Goal: Transaction & Acquisition: Purchase product/service

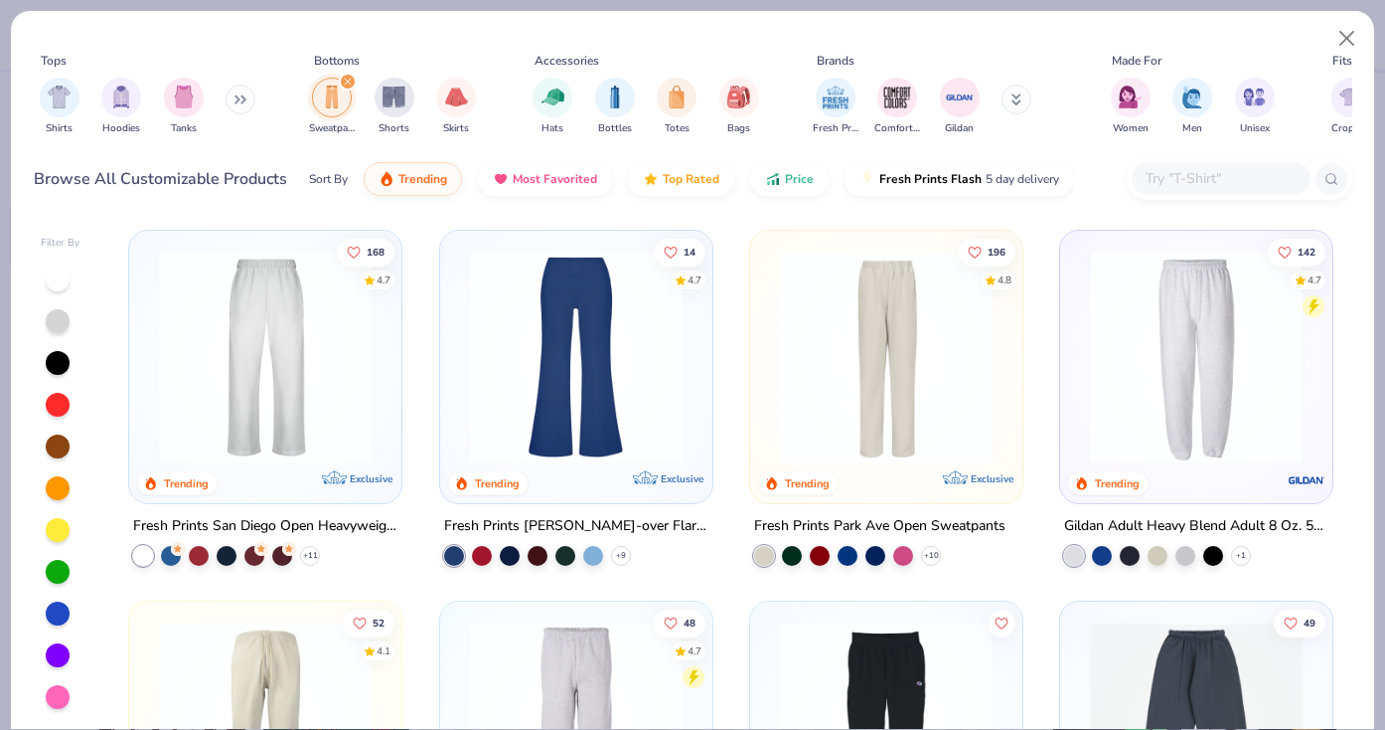
scroll to position [28, 0]
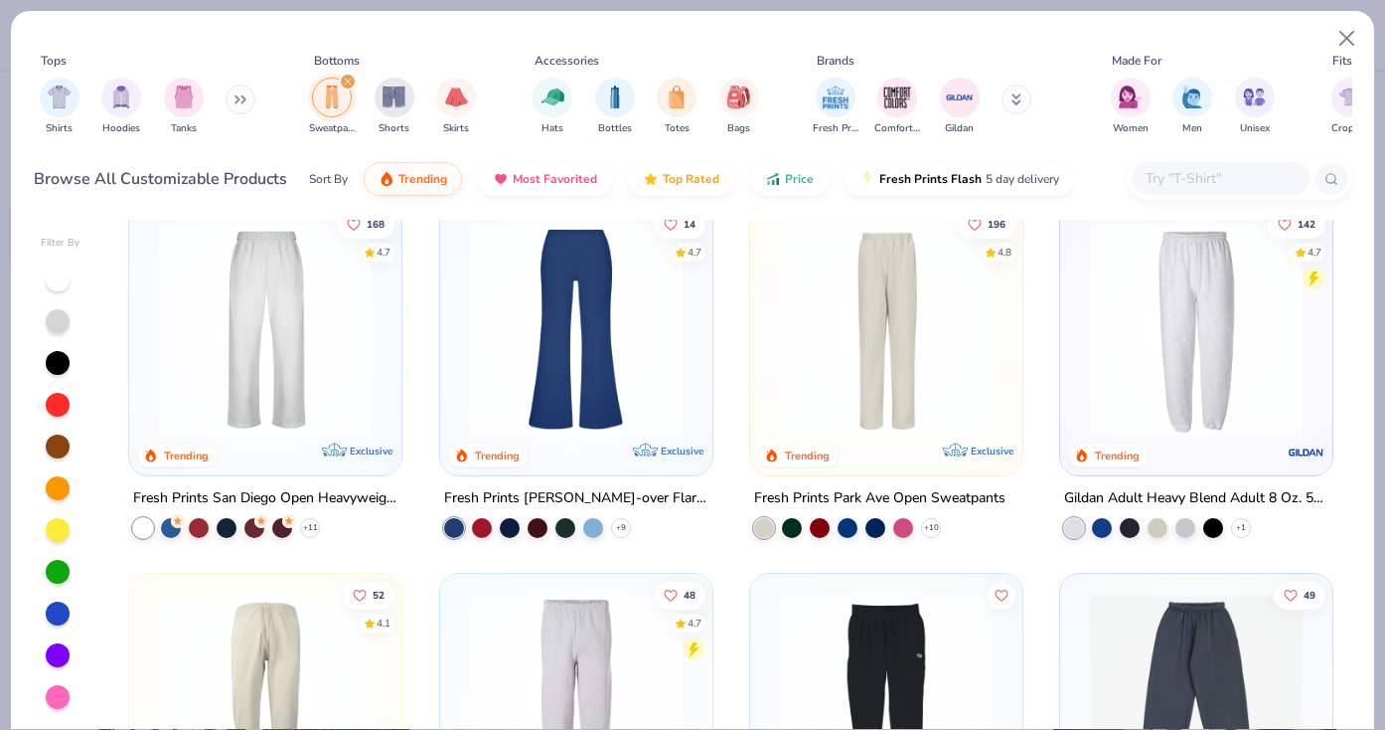
click at [54, 409] on div at bounding box center [58, 405] width 24 height 24
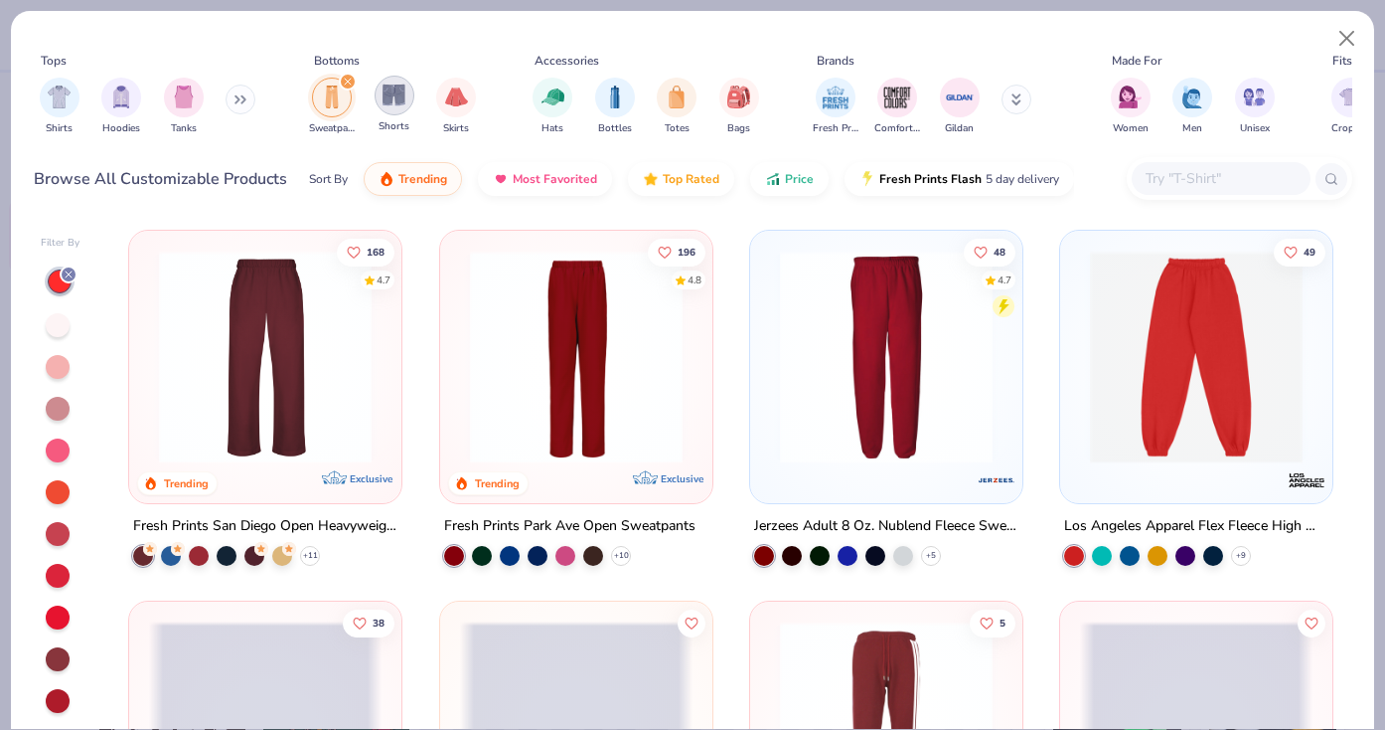
click at [388, 103] on img "filter for Shorts" at bounding box center [394, 94] width 23 height 23
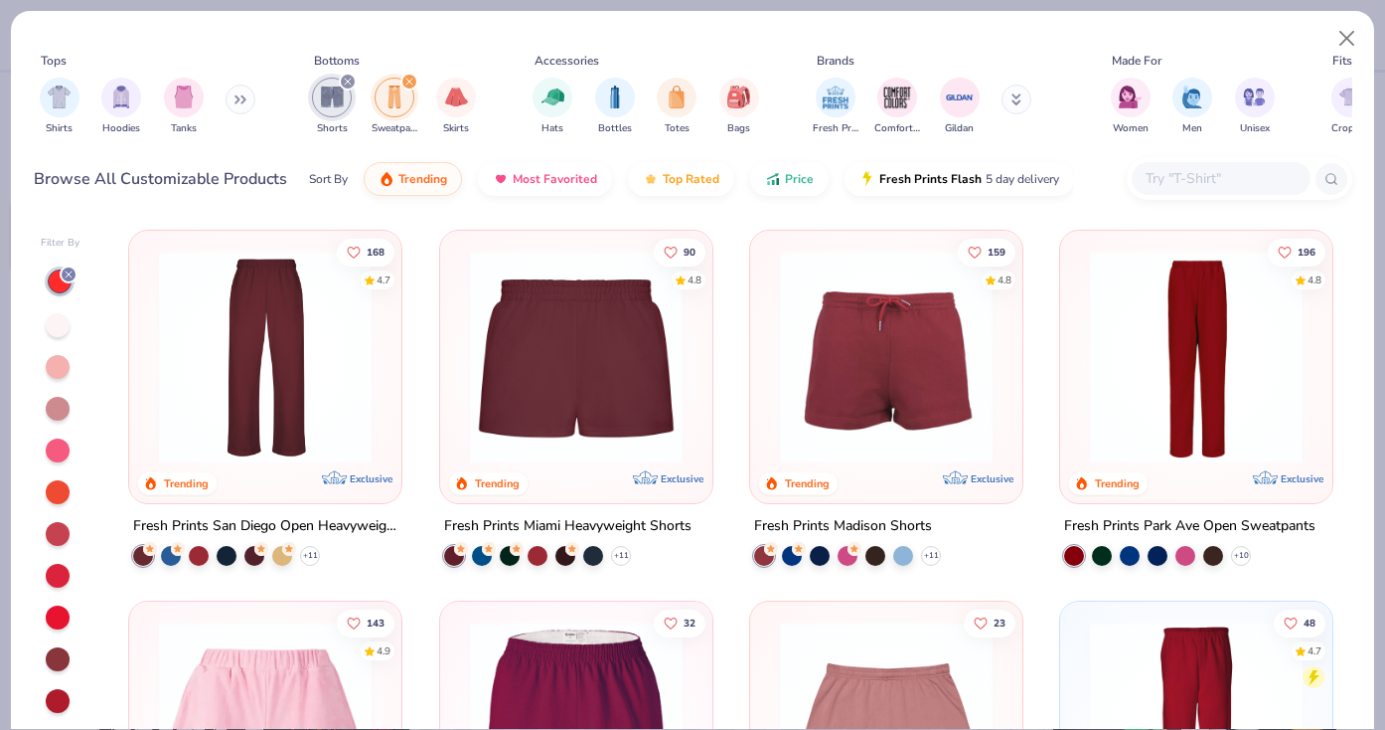
click at [681, 401] on img at bounding box center [576, 356] width 233 height 213
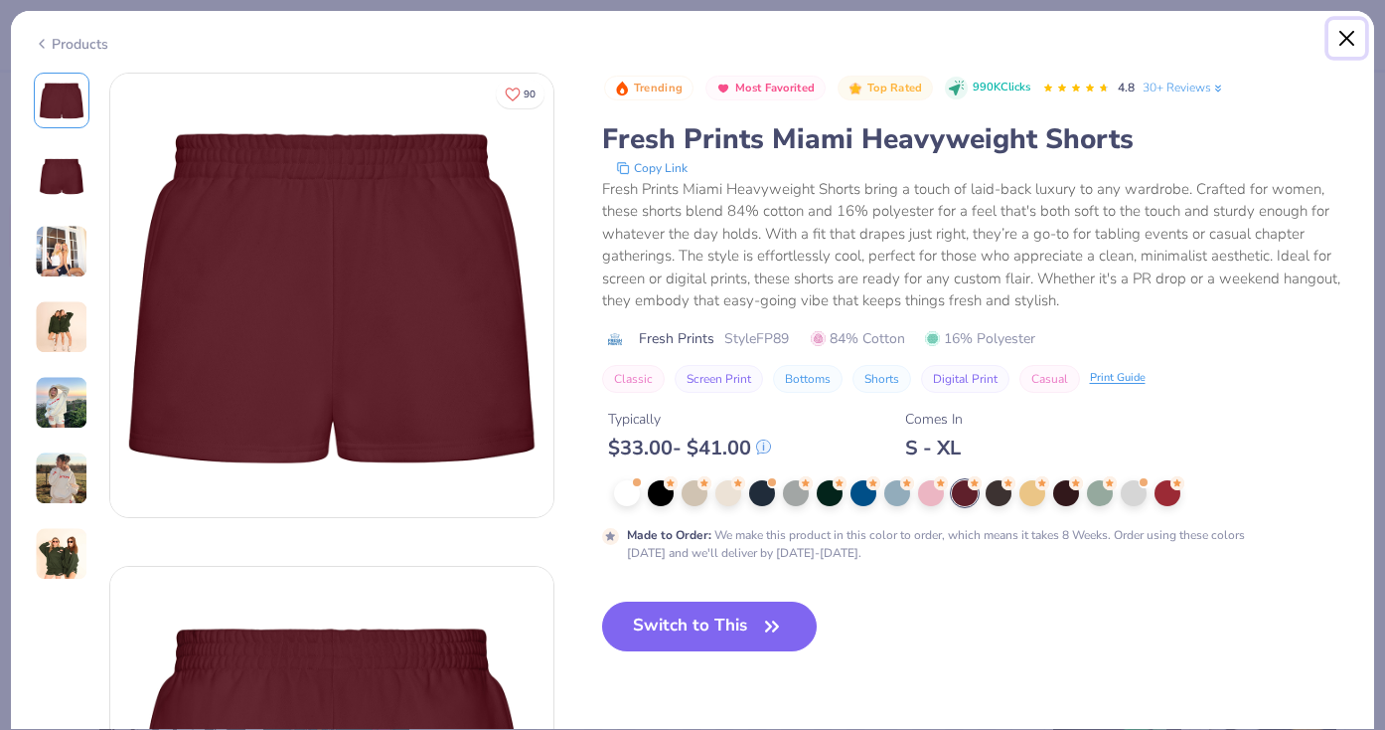
click at [1348, 43] on button "Close" at bounding box center [1348, 39] width 38 height 38
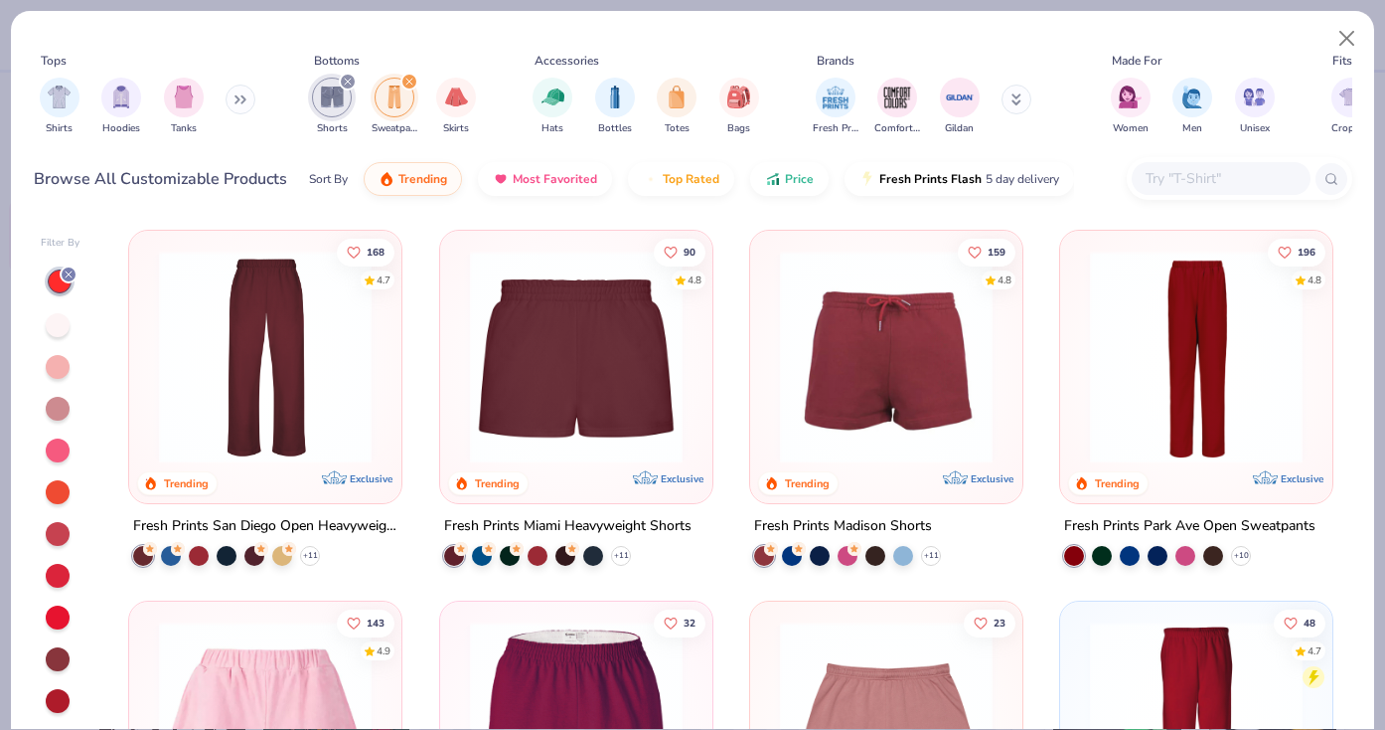
click at [984, 375] on img at bounding box center [886, 356] width 233 height 213
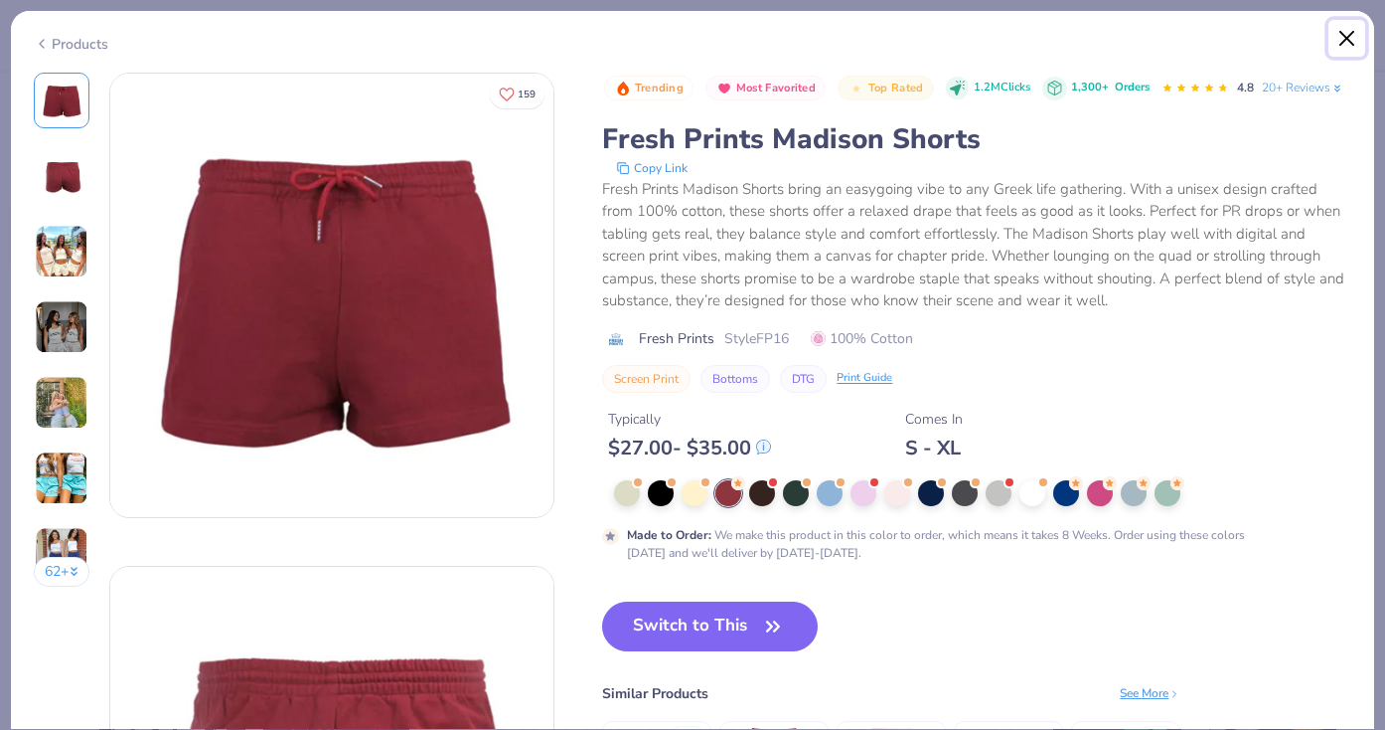
click at [1343, 33] on button "Close" at bounding box center [1348, 39] width 38 height 38
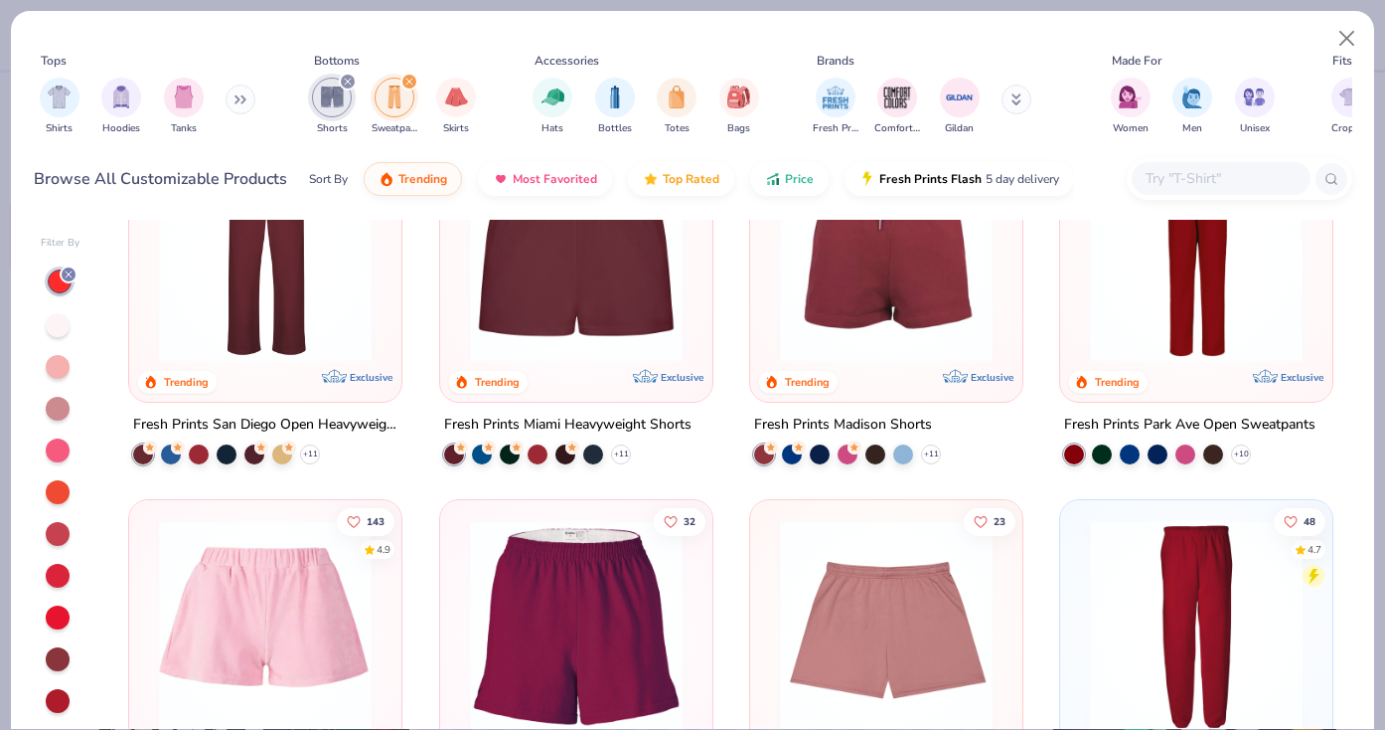
scroll to position [103, 0]
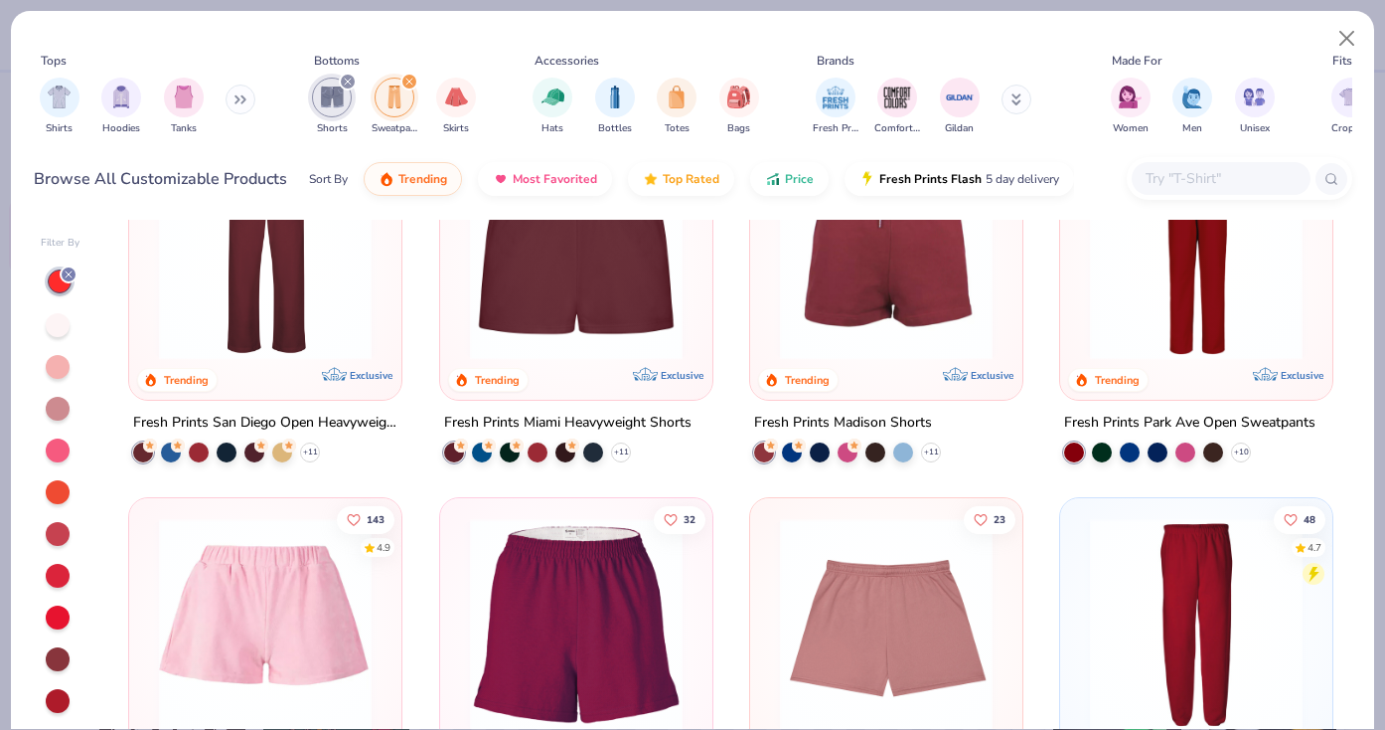
click at [1169, 315] on img at bounding box center [1196, 253] width 233 height 213
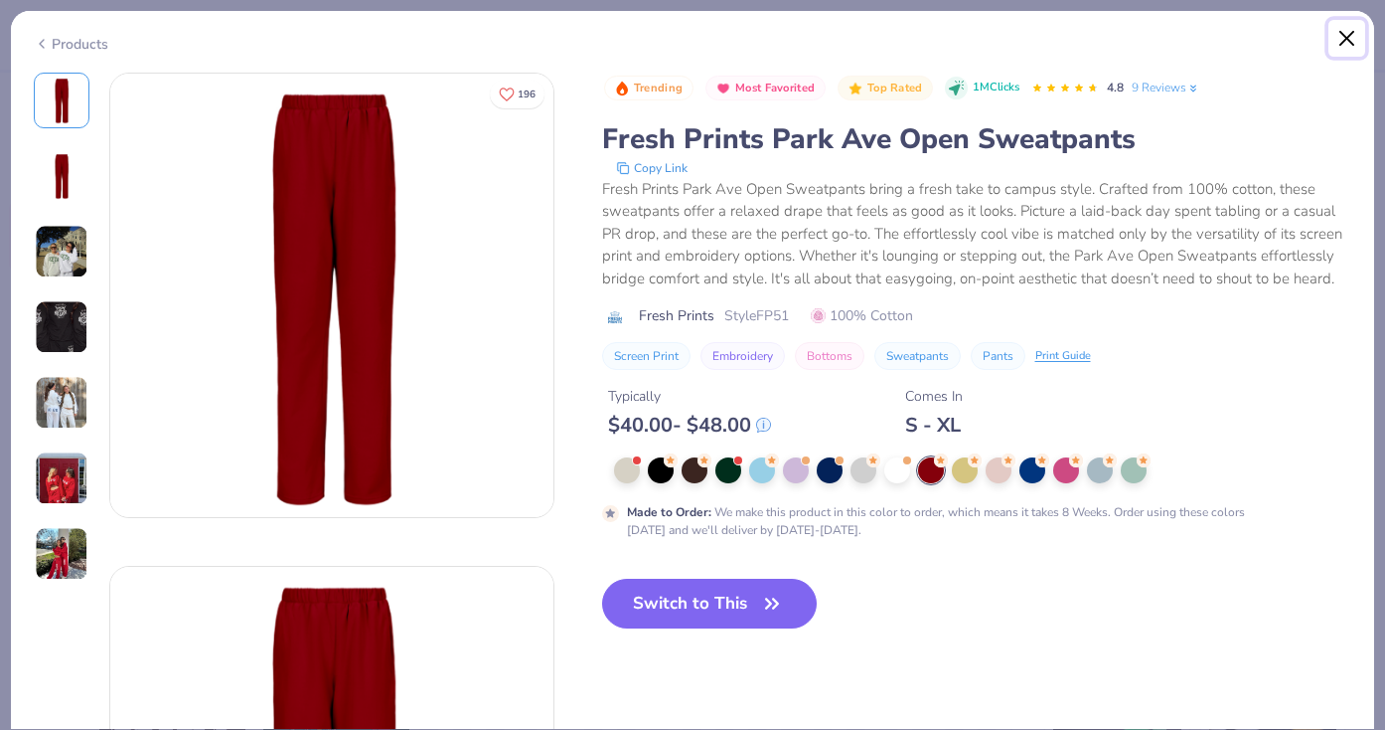
click at [1347, 43] on button "Close" at bounding box center [1348, 39] width 38 height 38
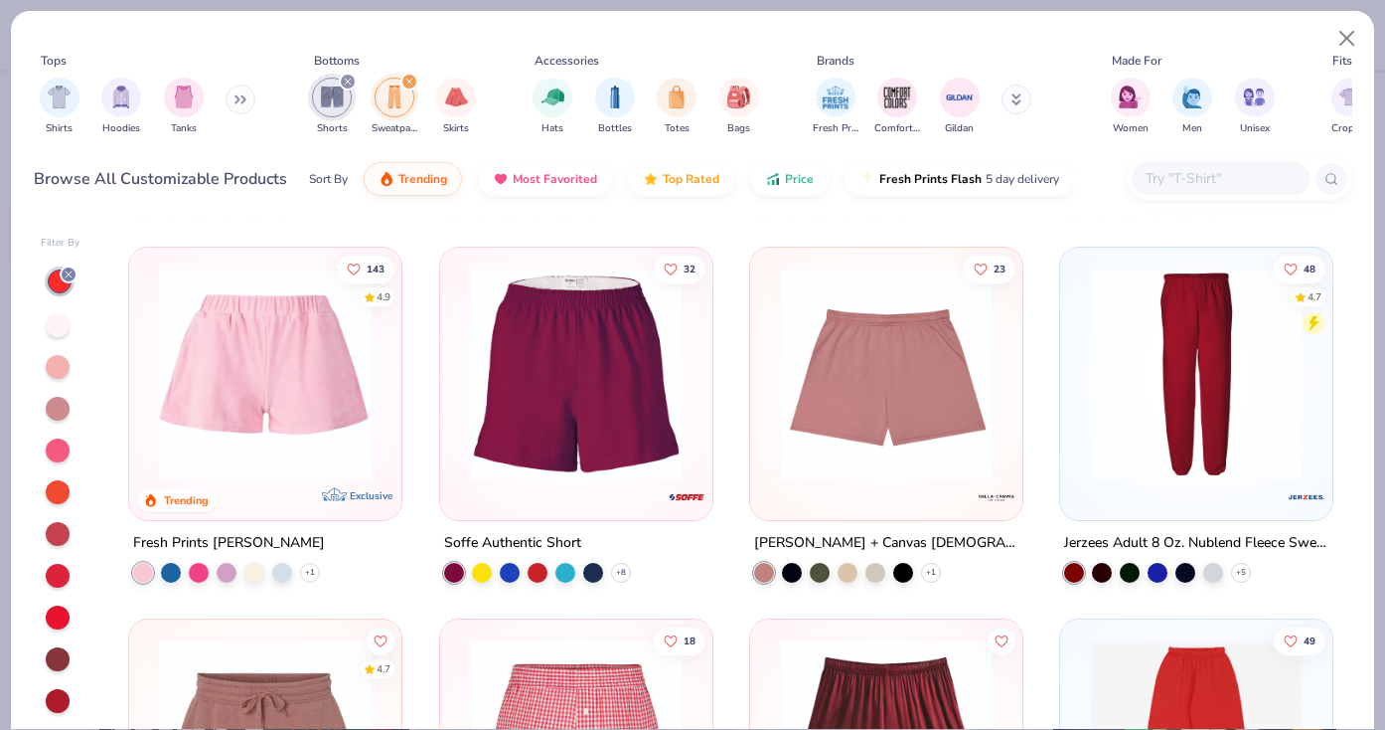
scroll to position [365, 0]
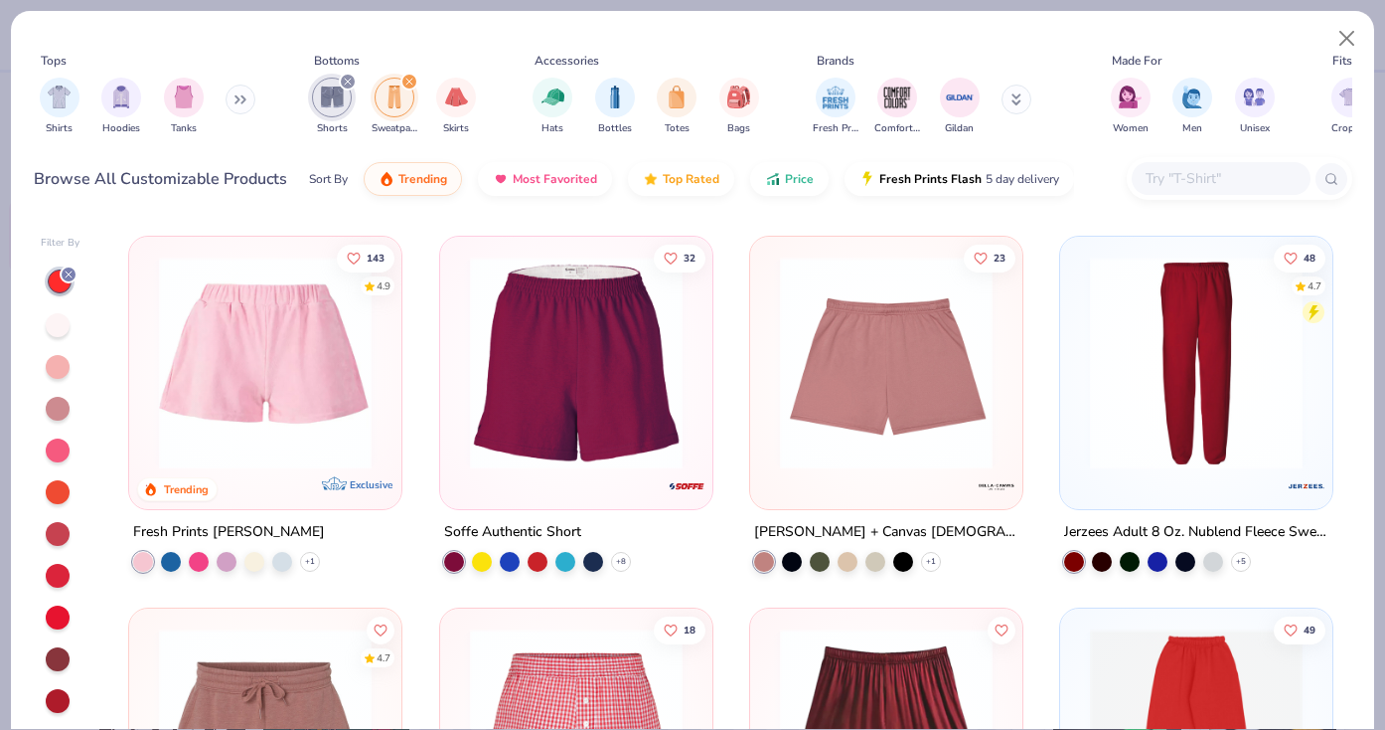
click at [1096, 454] on img at bounding box center [1196, 362] width 233 height 213
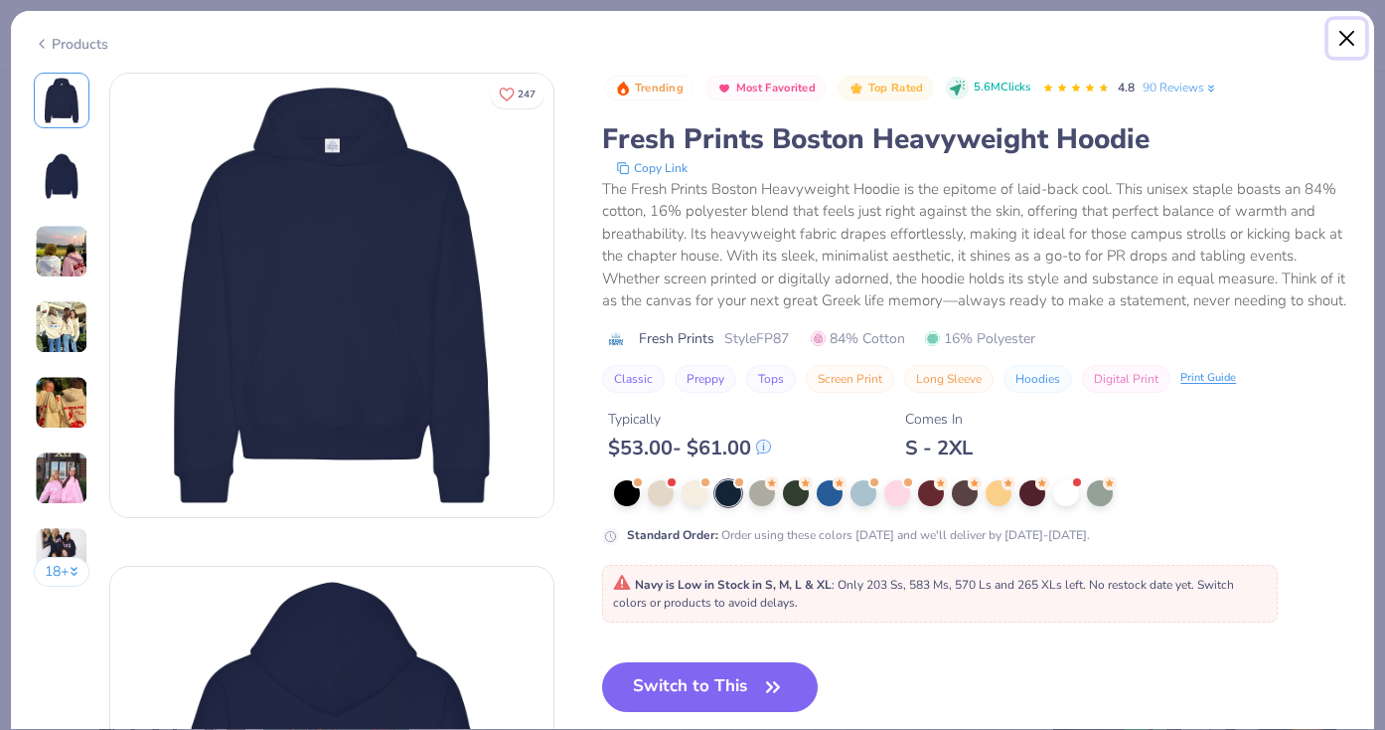
click at [1338, 38] on button "Close" at bounding box center [1348, 39] width 38 height 38
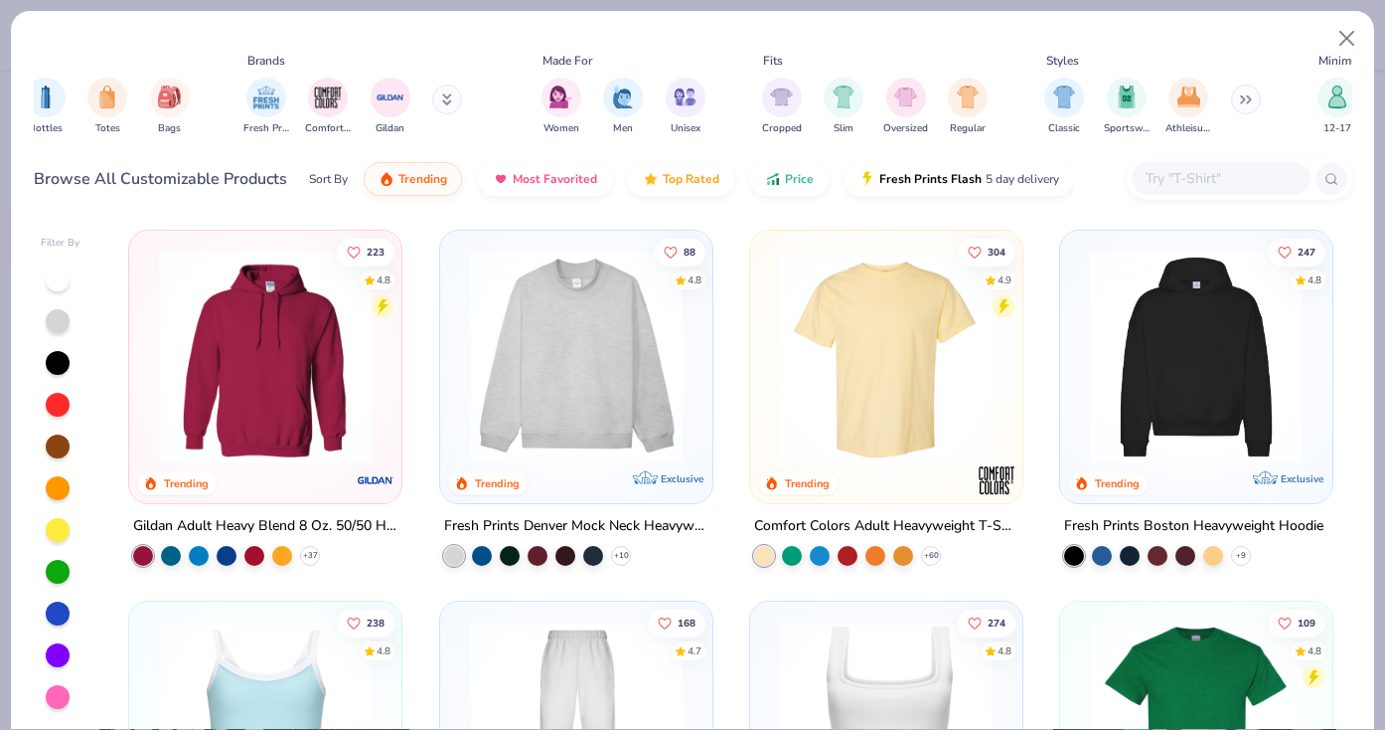
scroll to position [0, 1030]
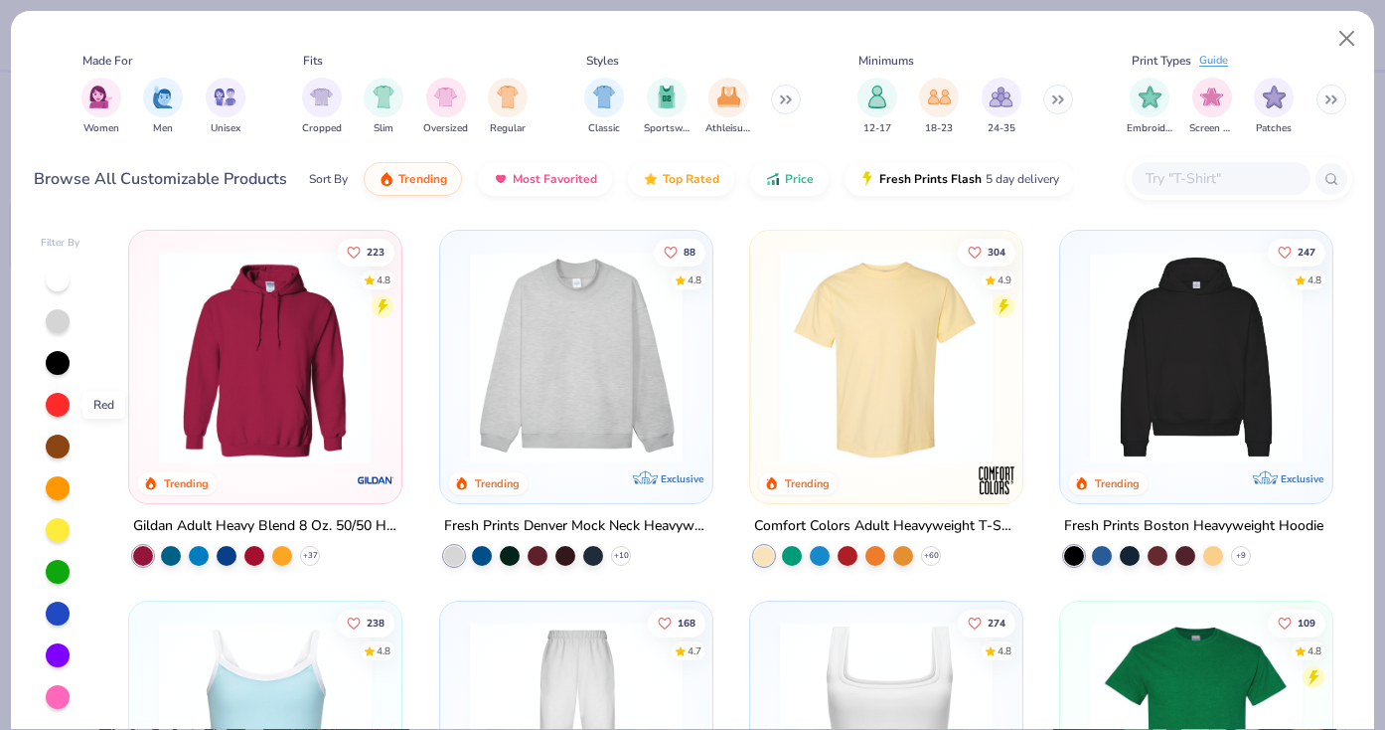
click at [60, 401] on div at bounding box center [58, 405] width 24 height 24
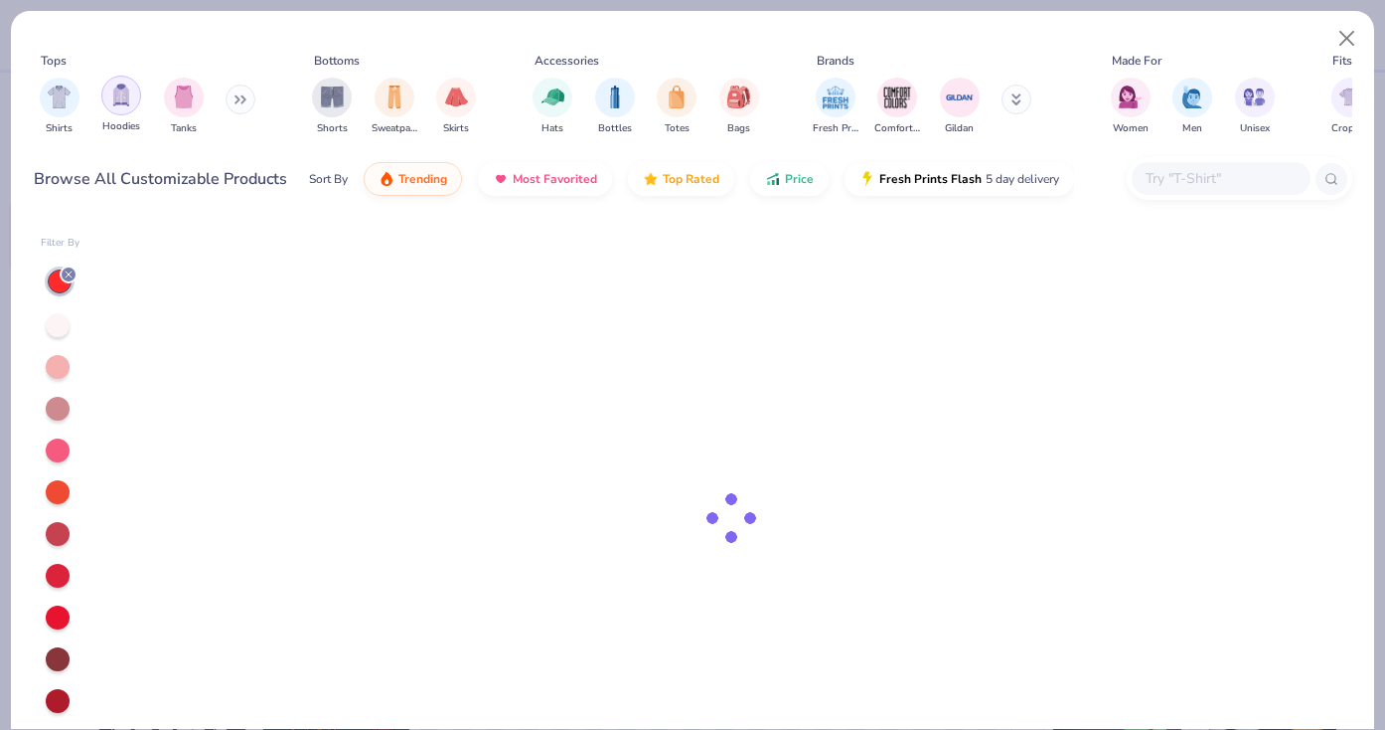
click at [111, 96] on img "filter for Hoodies" at bounding box center [121, 94] width 22 height 23
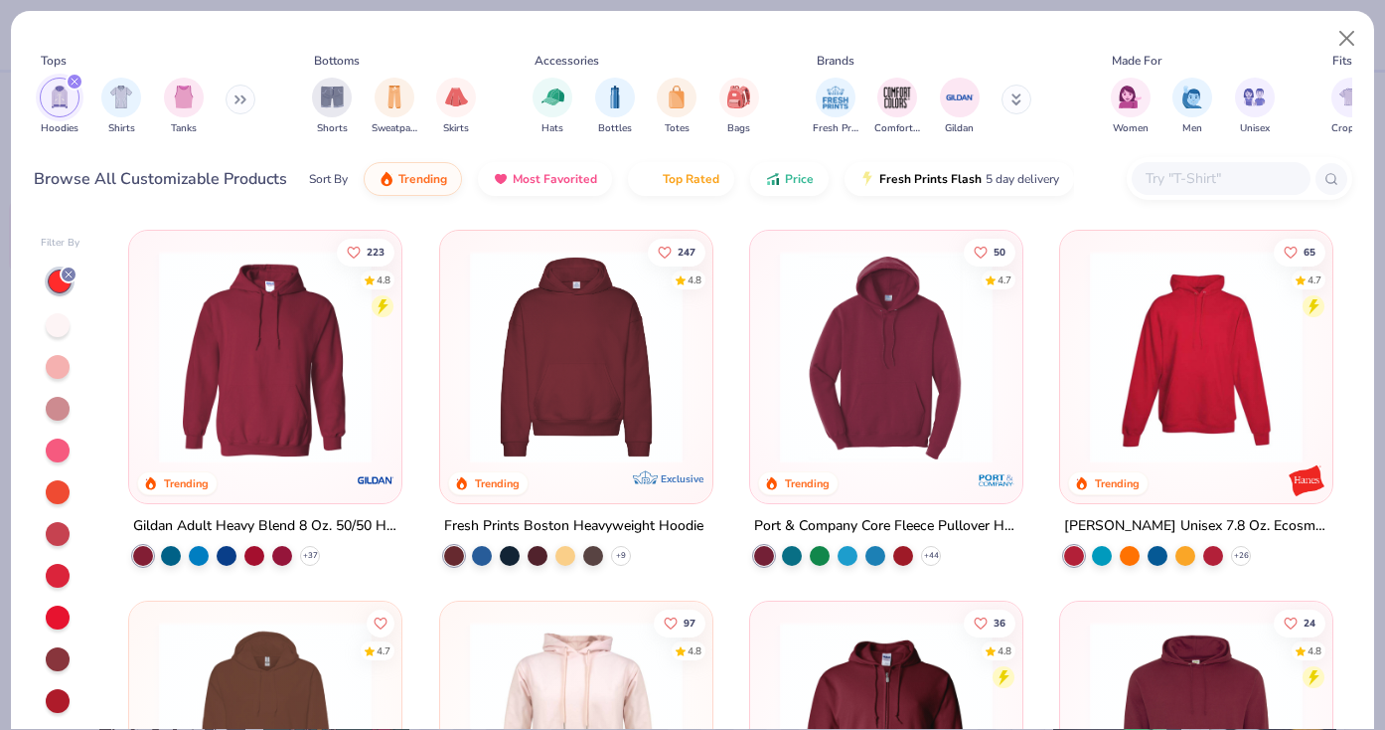
click at [632, 393] on img at bounding box center [576, 356] width 233 height 213
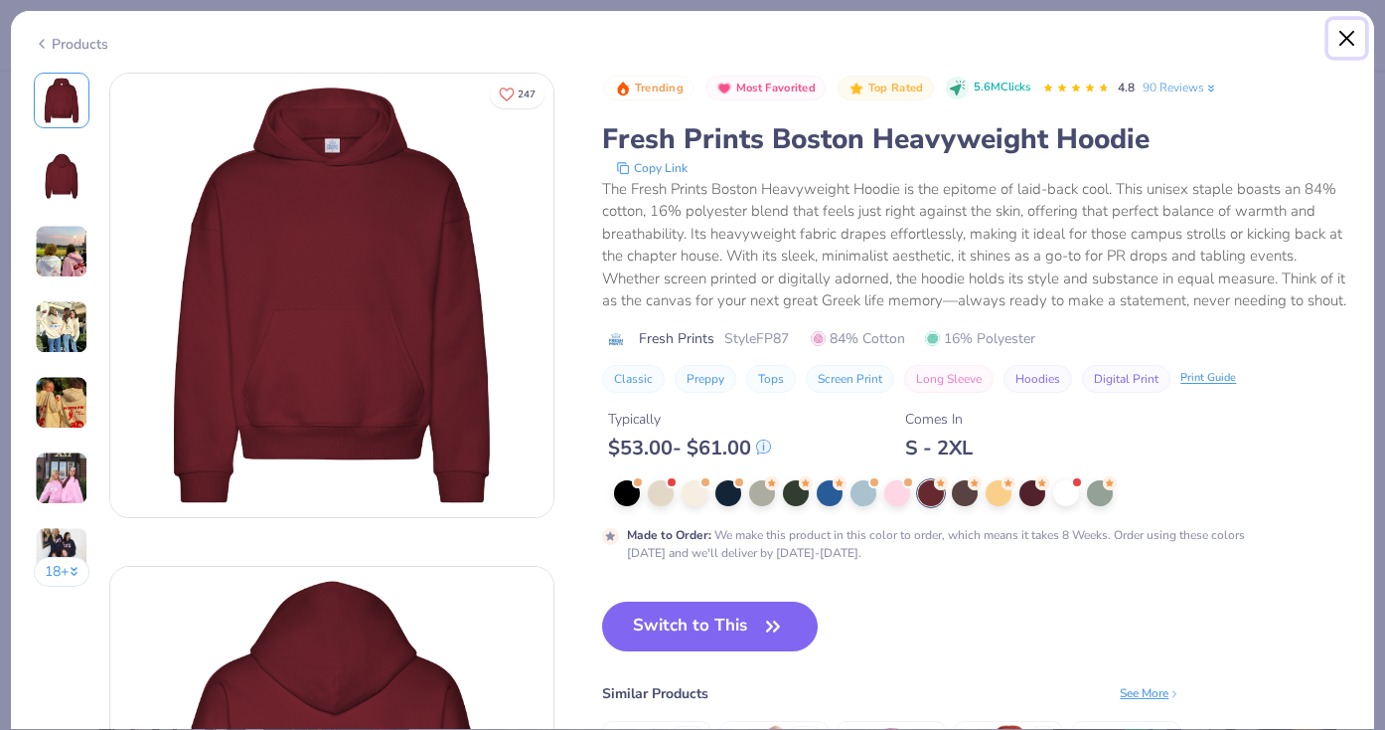
click at [1351, 36] on button "Close" at bounding box center [1348, 39] width 38 height 38
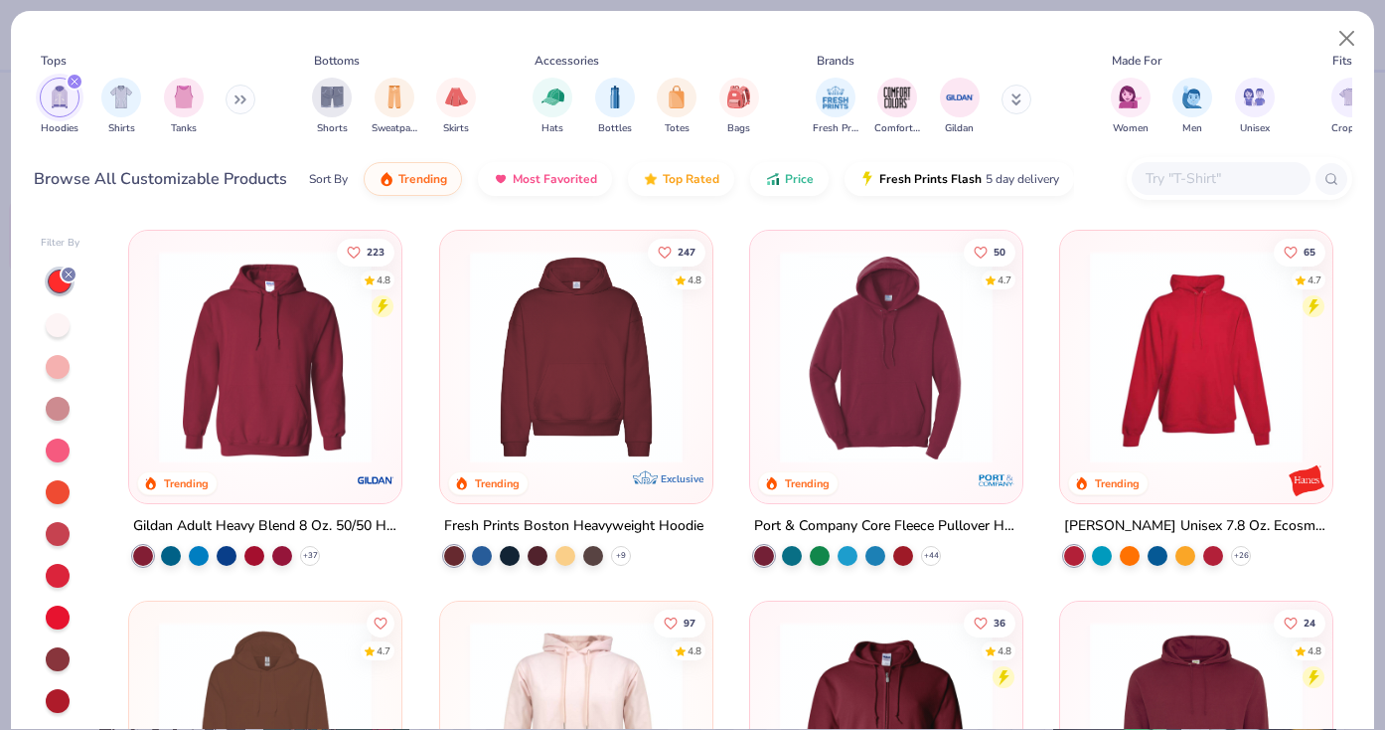
click at [923, 432] on img at bounding box center [886, 356] width 233 height 213
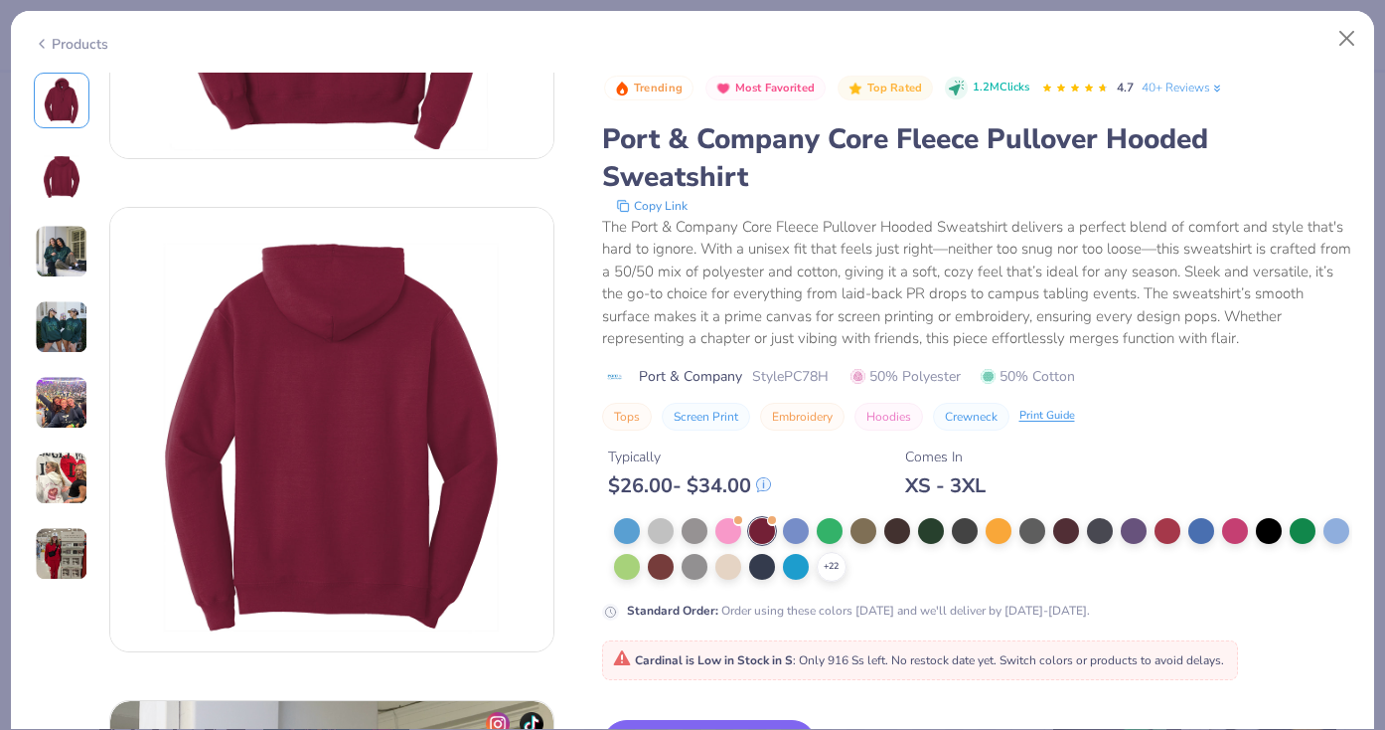
scroll to position [241, 0]
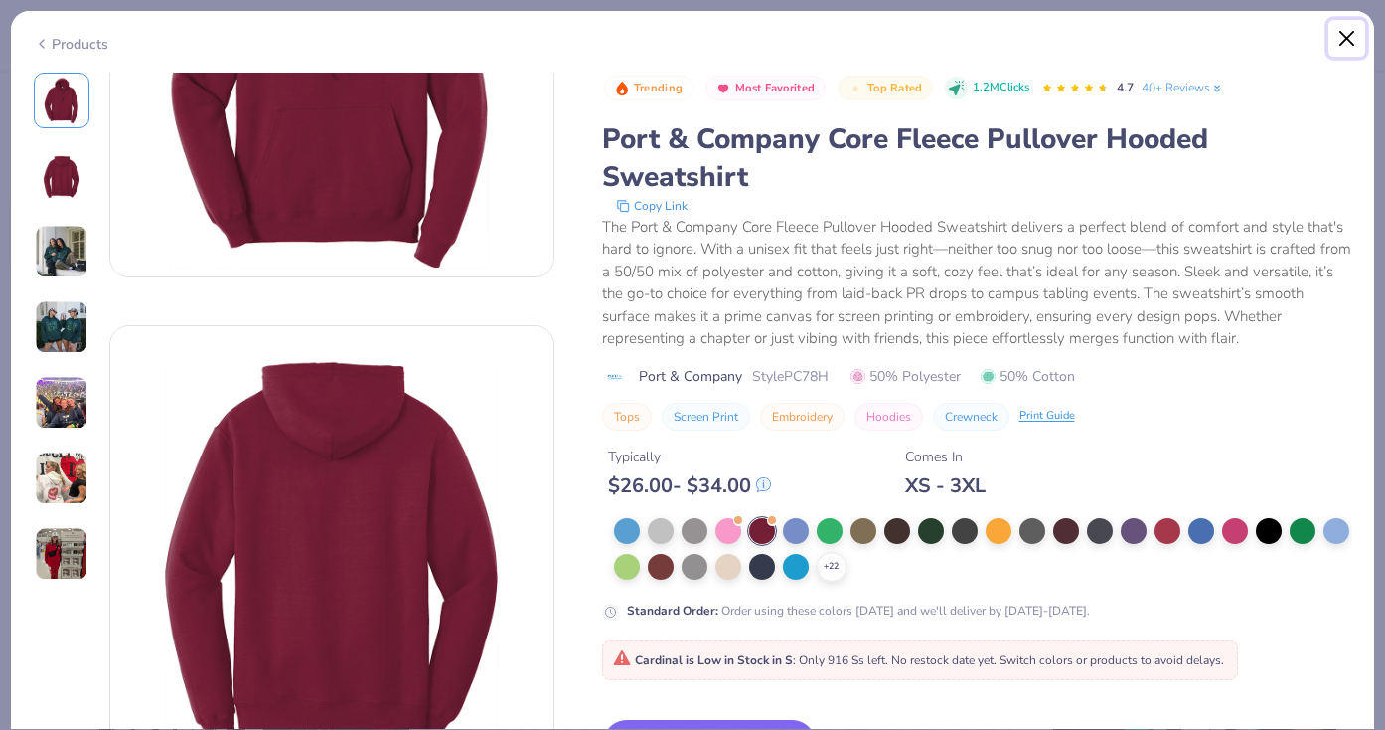
click at [1348, 35] on button "Close" at bounding box center [1348, 39] width 38 height 38
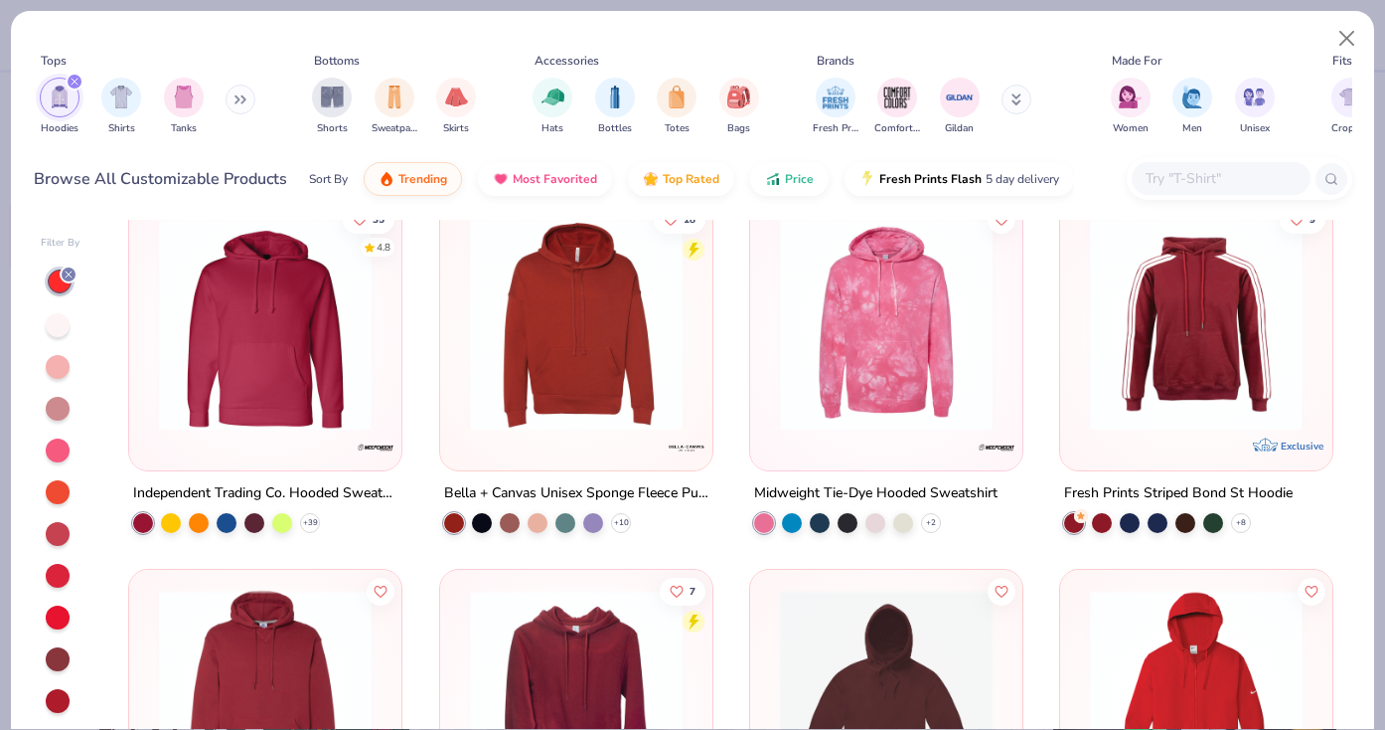
scroll to position [1890, 0]
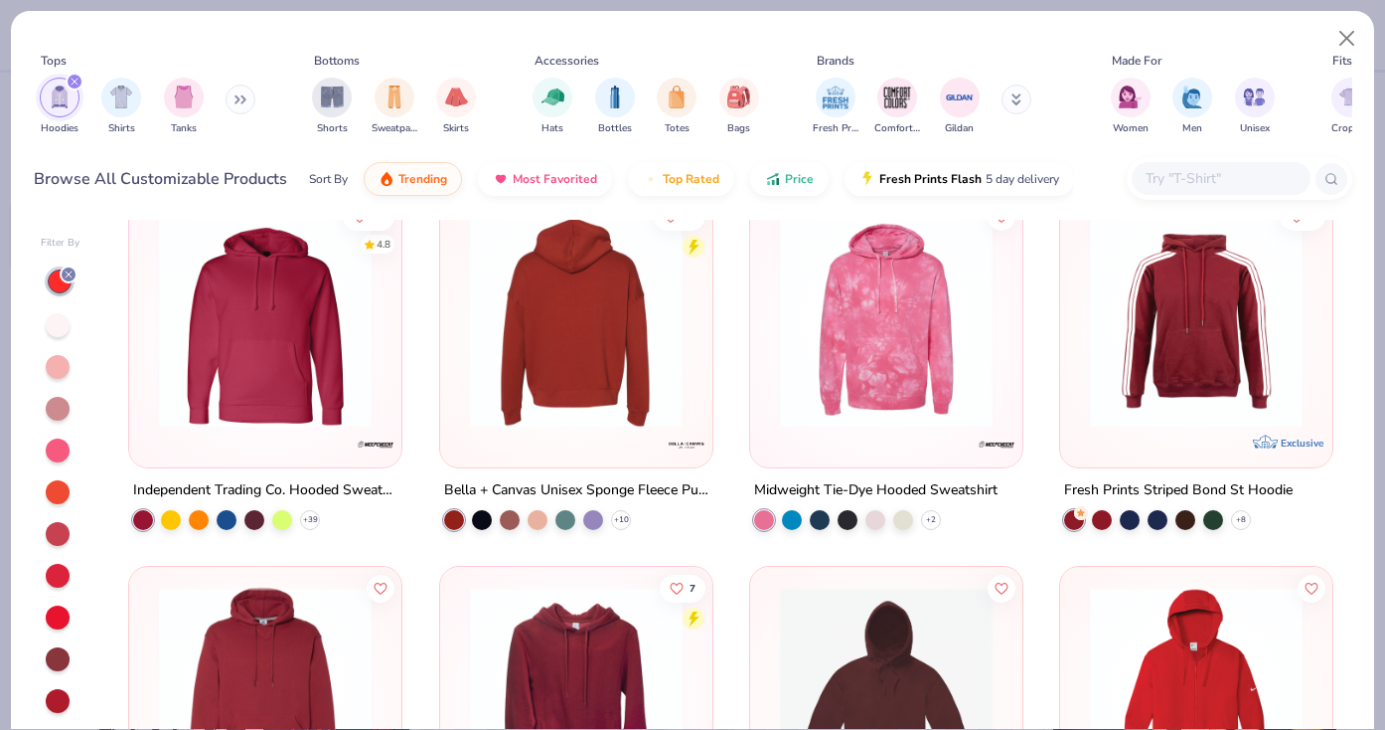
click at [604, 414] on img at bounding box center [575, 321] width 233 height 213
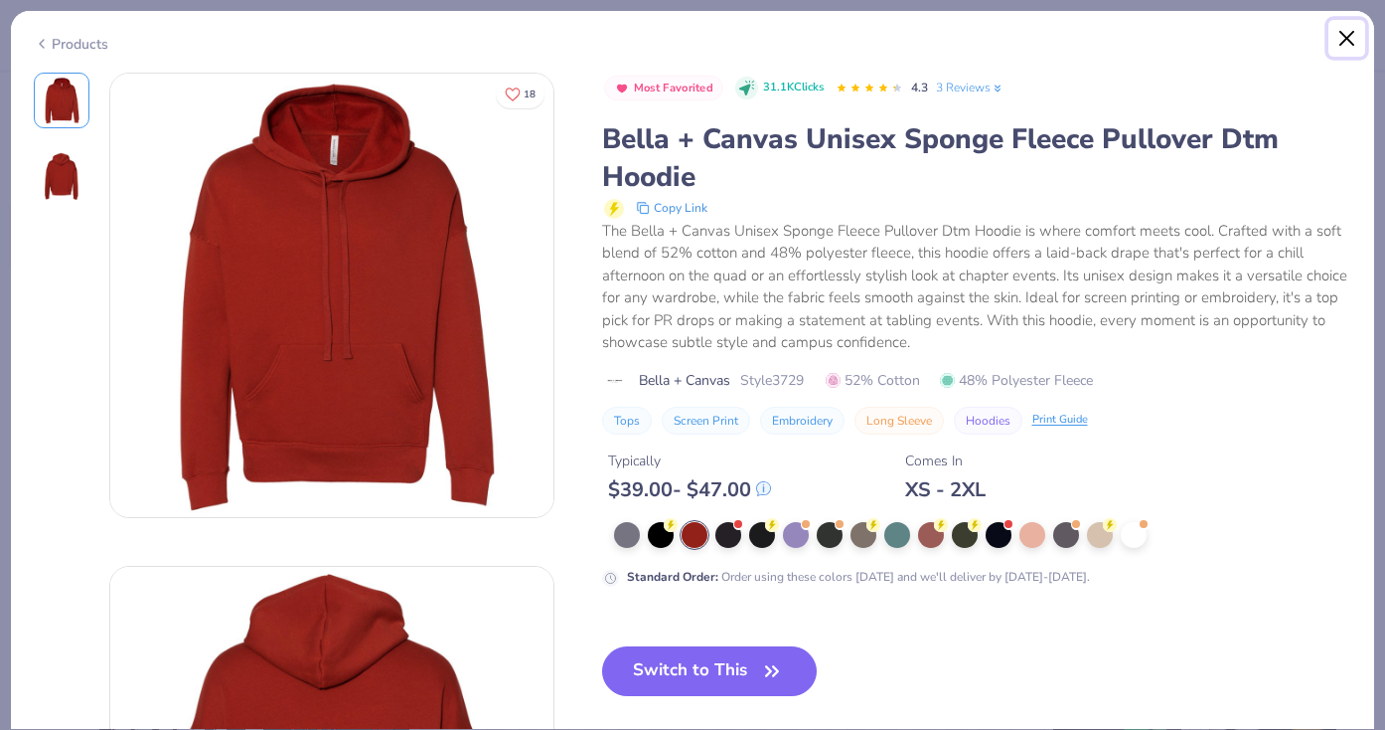
click at [1348, 34] on button "Close" at bounding box center [1348, 39] width 38 height 38
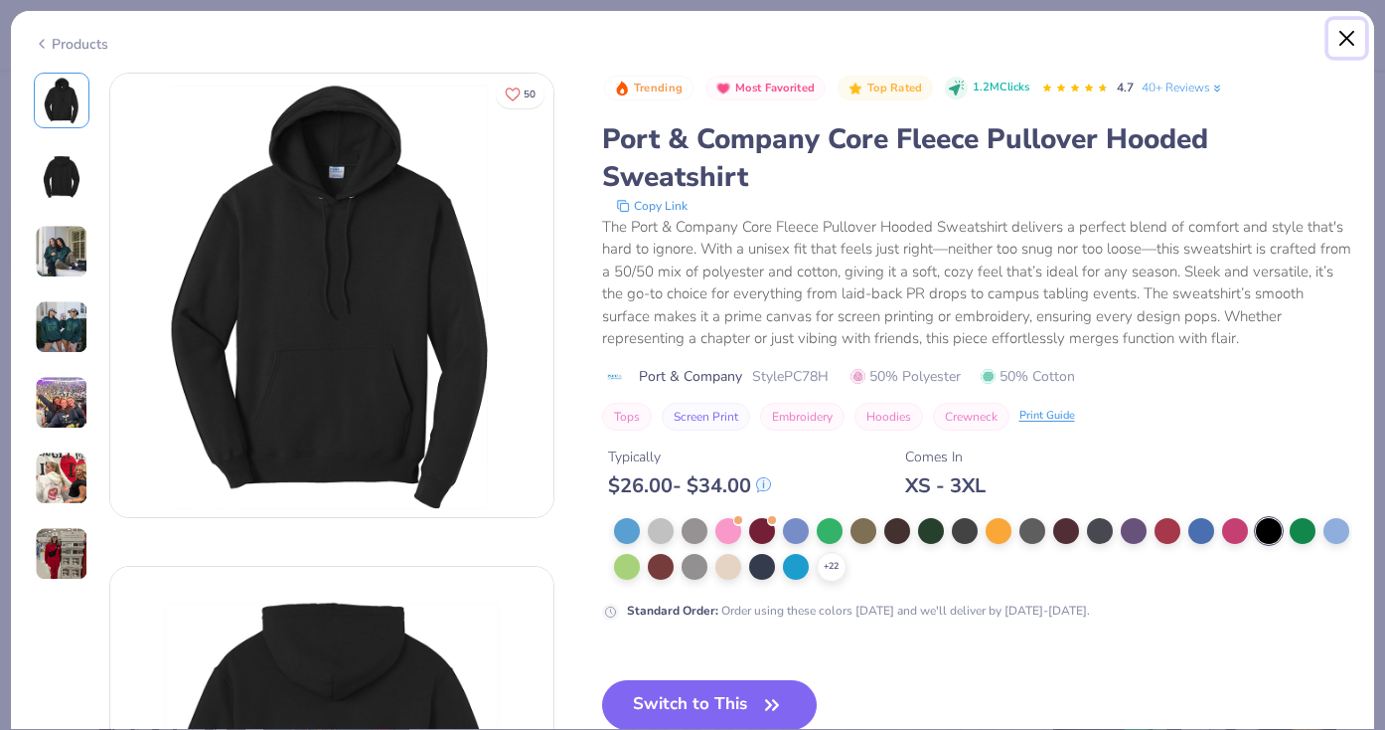
click at [1346, 48] on button "Close" at bounding box center [1348, 39] width 38 height 38
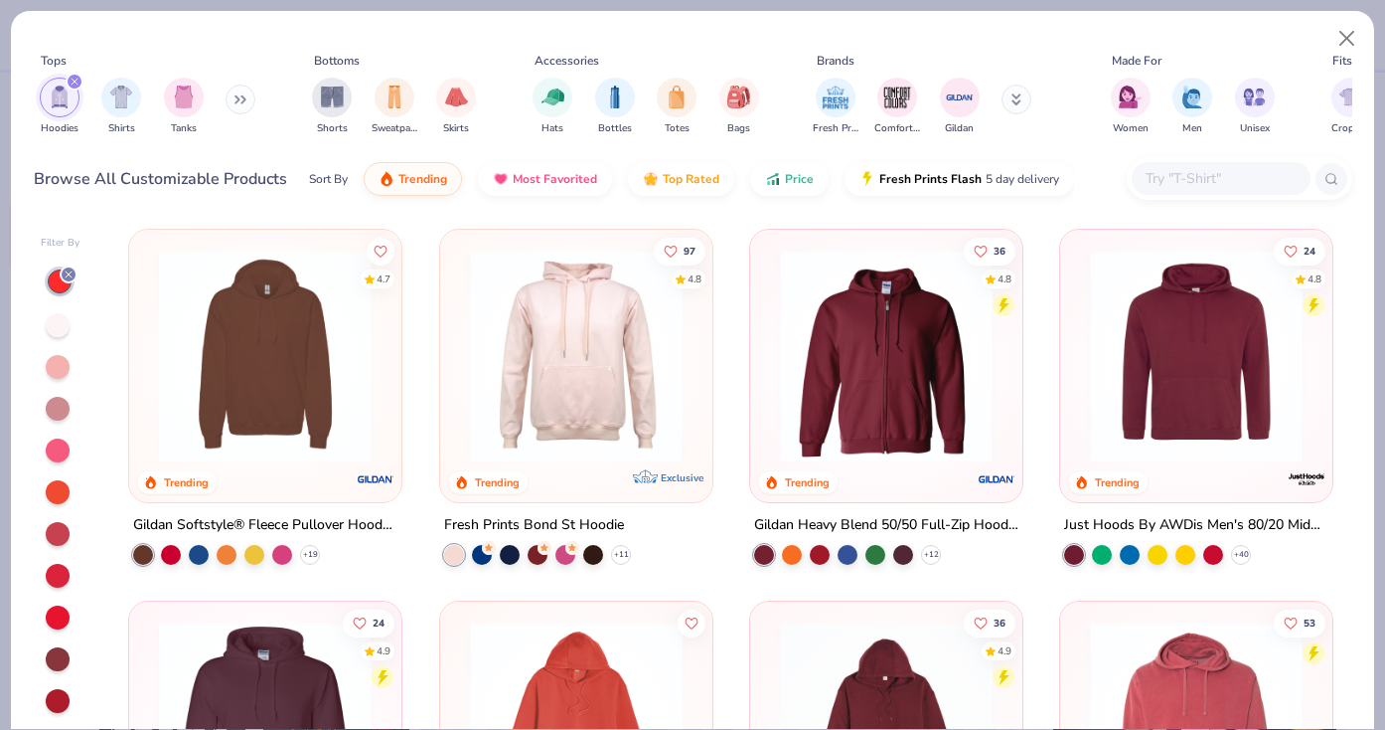
scroll to position [359, 0]
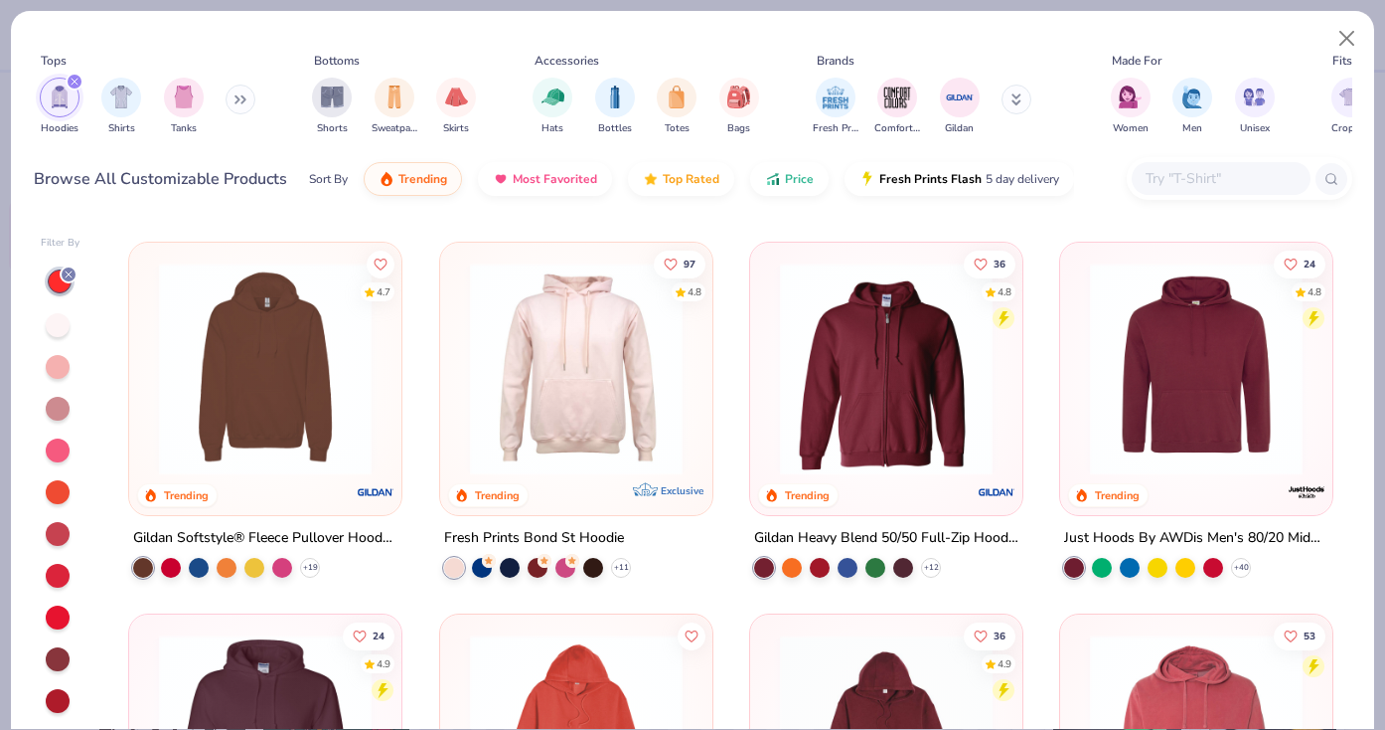
click at [570, 475] on div at bounding box center [576, 373] width 252 height 243
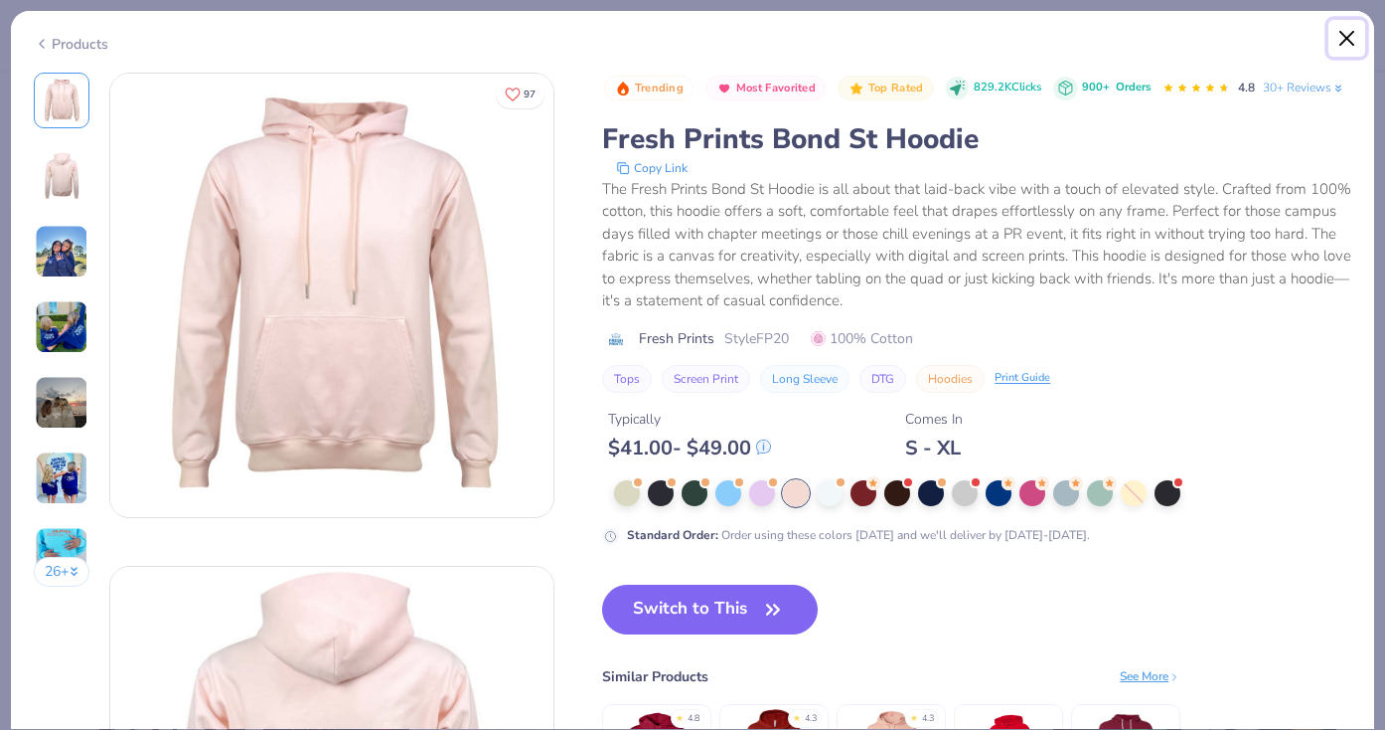
click at [1345, 45] on button "Close" at bounding box center [1348, 39] width 38 height 38
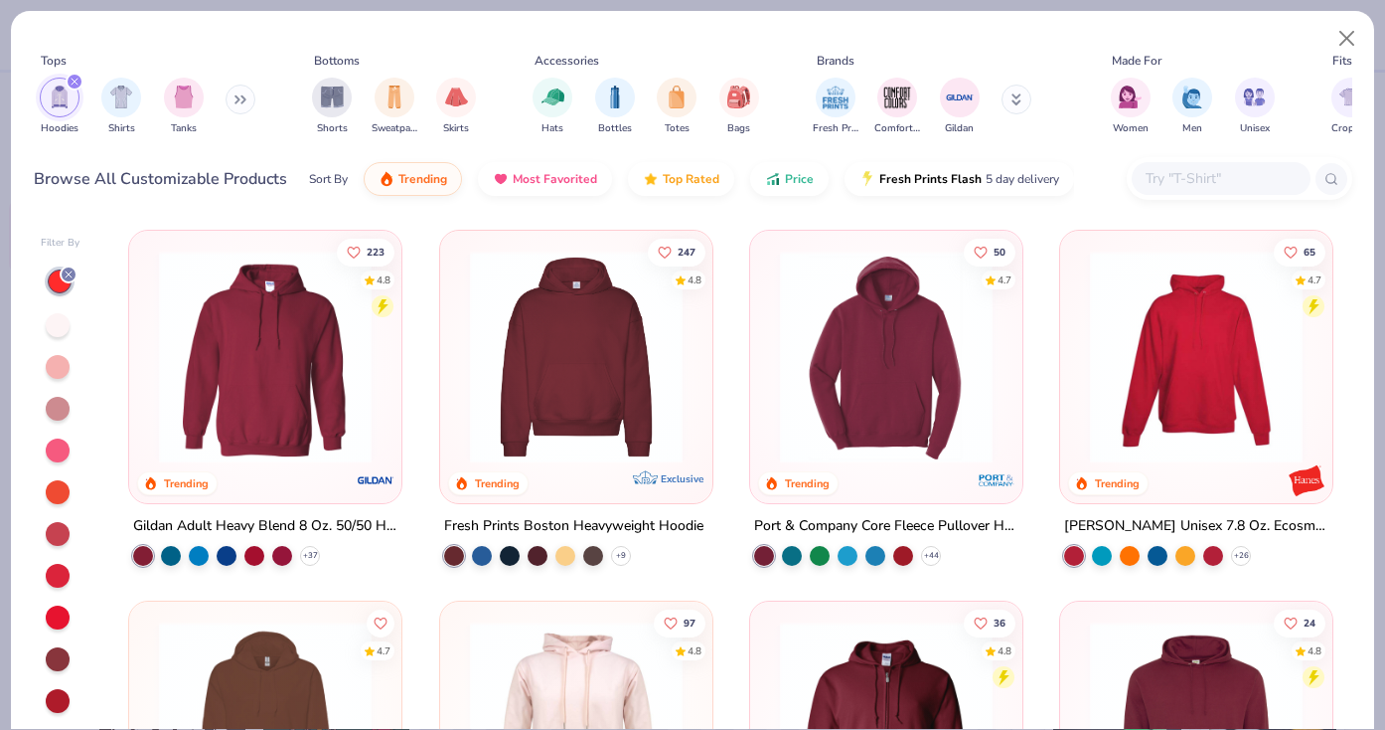
click at [74, 81] on icon "filter for Hoodies" at bounding box center [75, 82] width 8 height 8
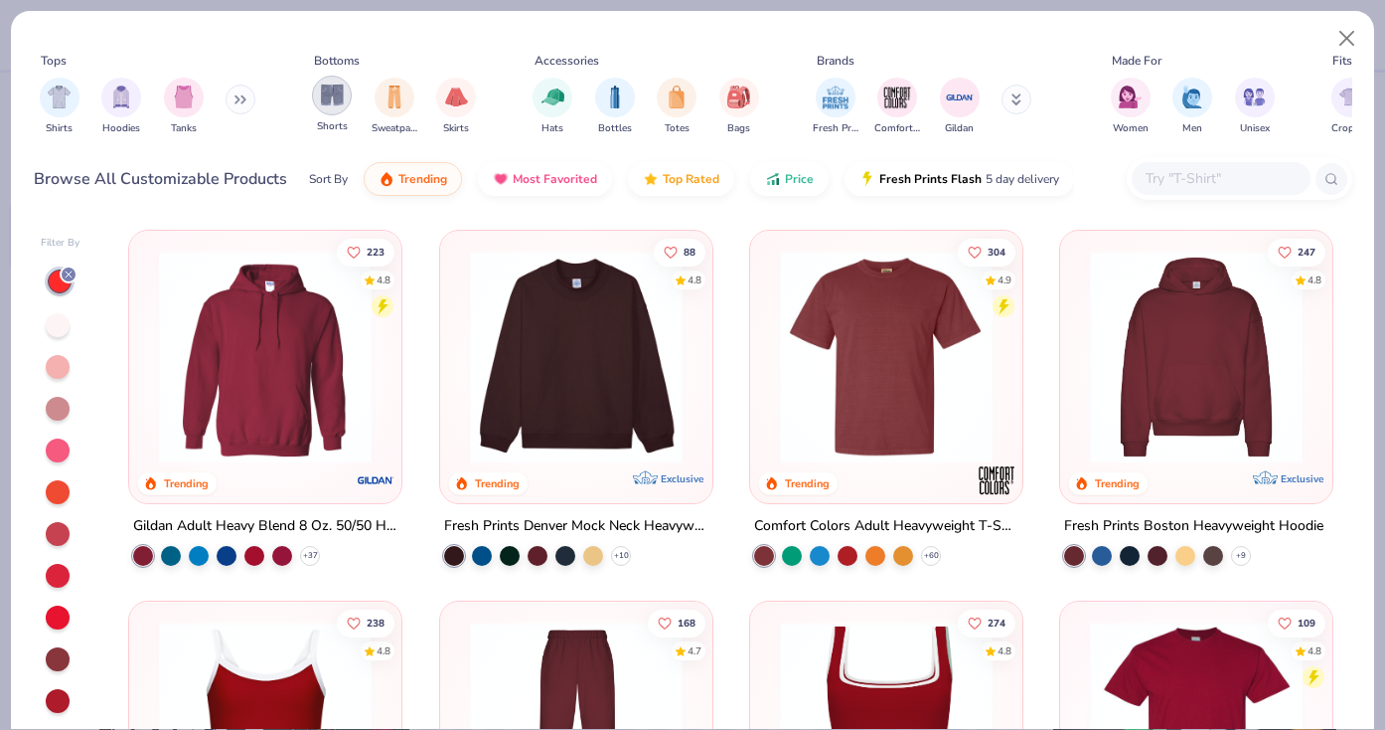
click at [344, 100] on div "filter for Shorts" at bounding box center [332, 96] width 40 height 40
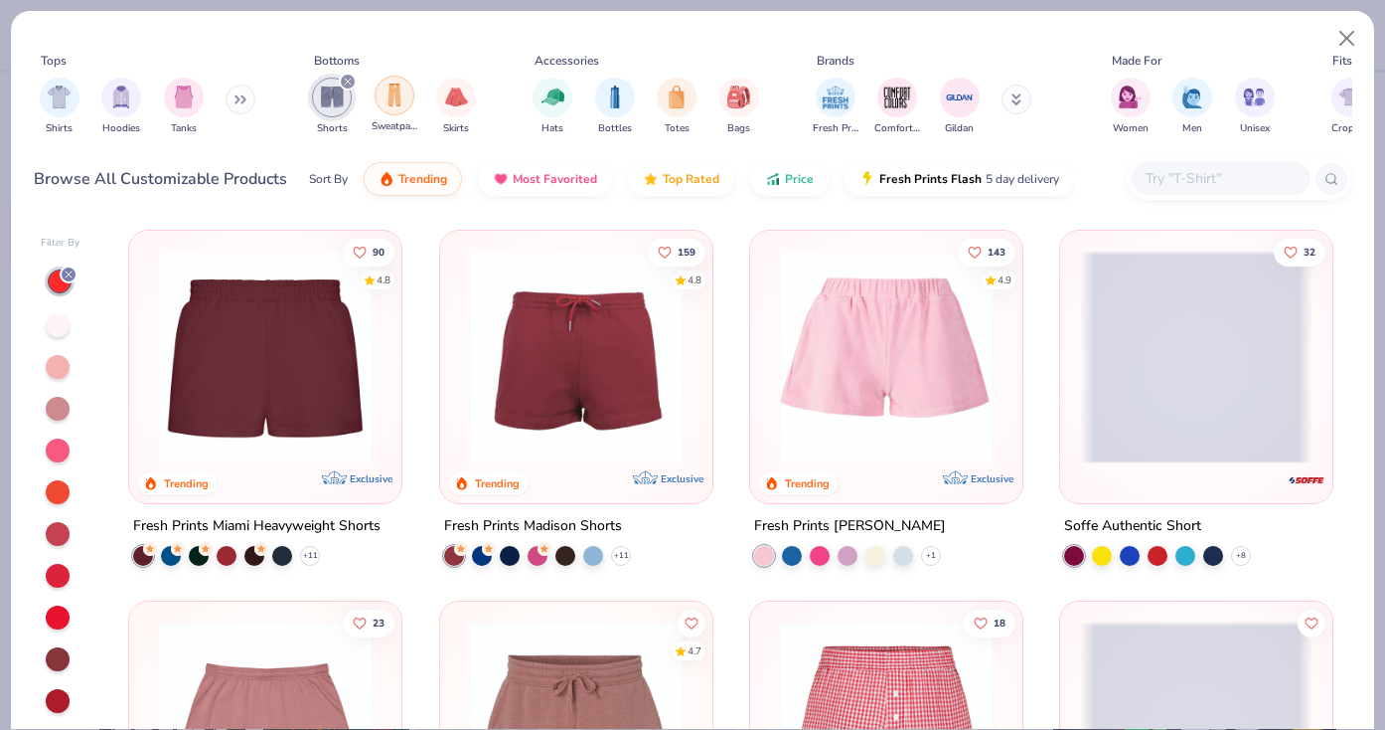
click at [387, 106] on div "filter for Sweatpants" at bounding box center [395, 96] width 40 height 40
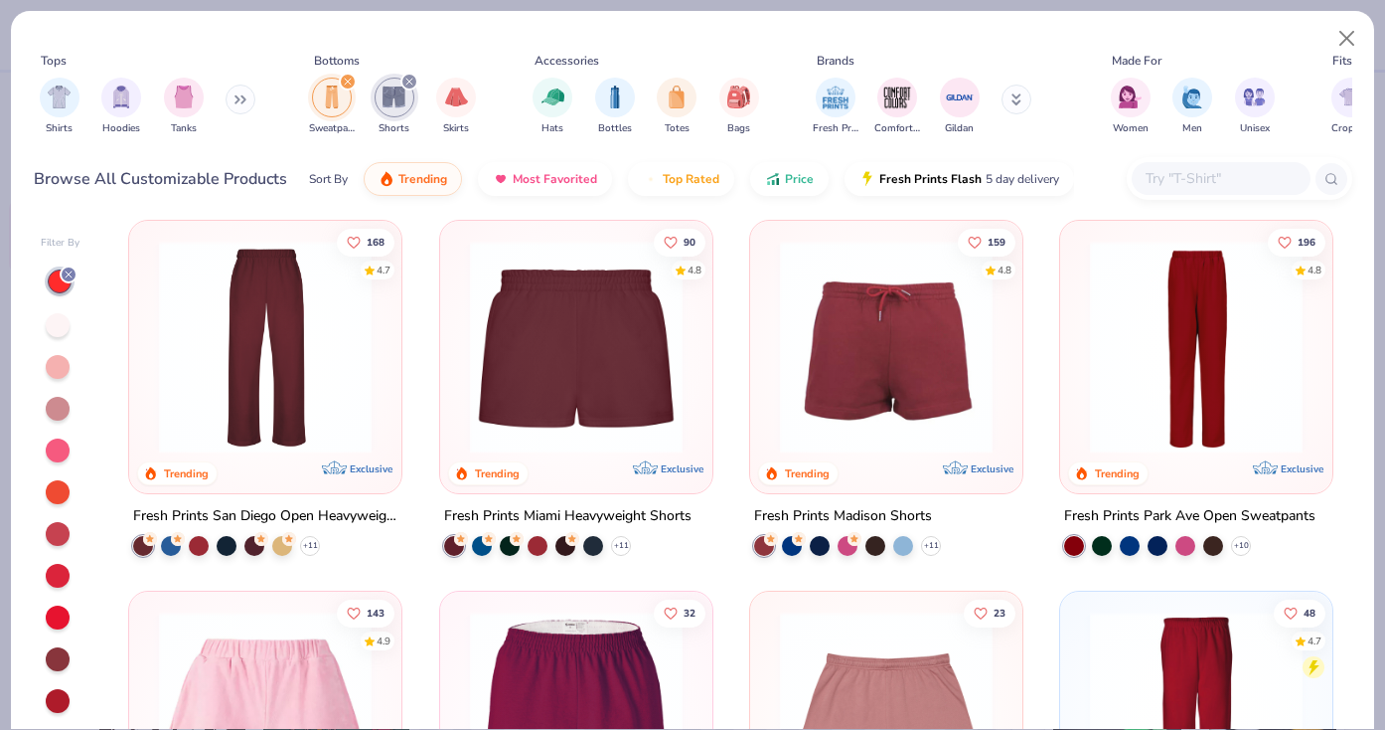
scroll to position [11, 0]
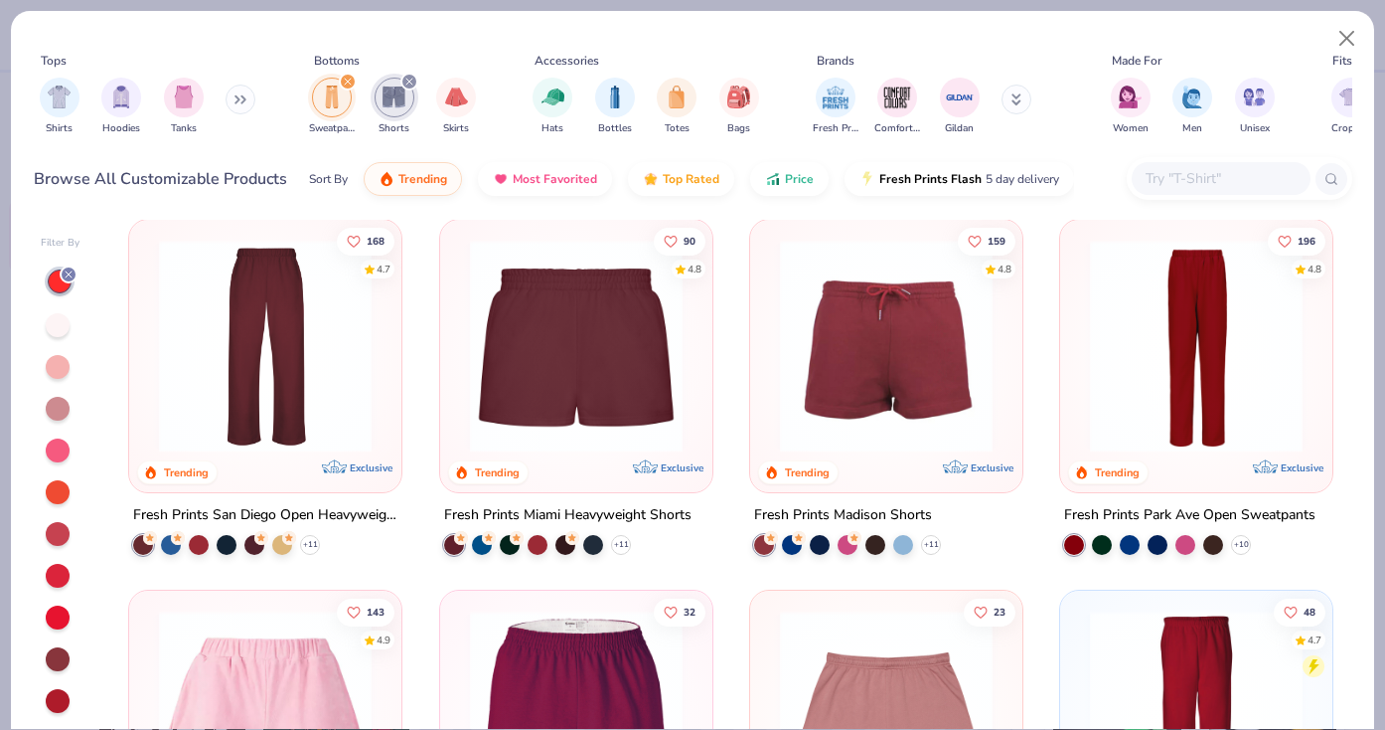
click at [322, 389] on img at bounding box center [265, 346] width 233 height 213
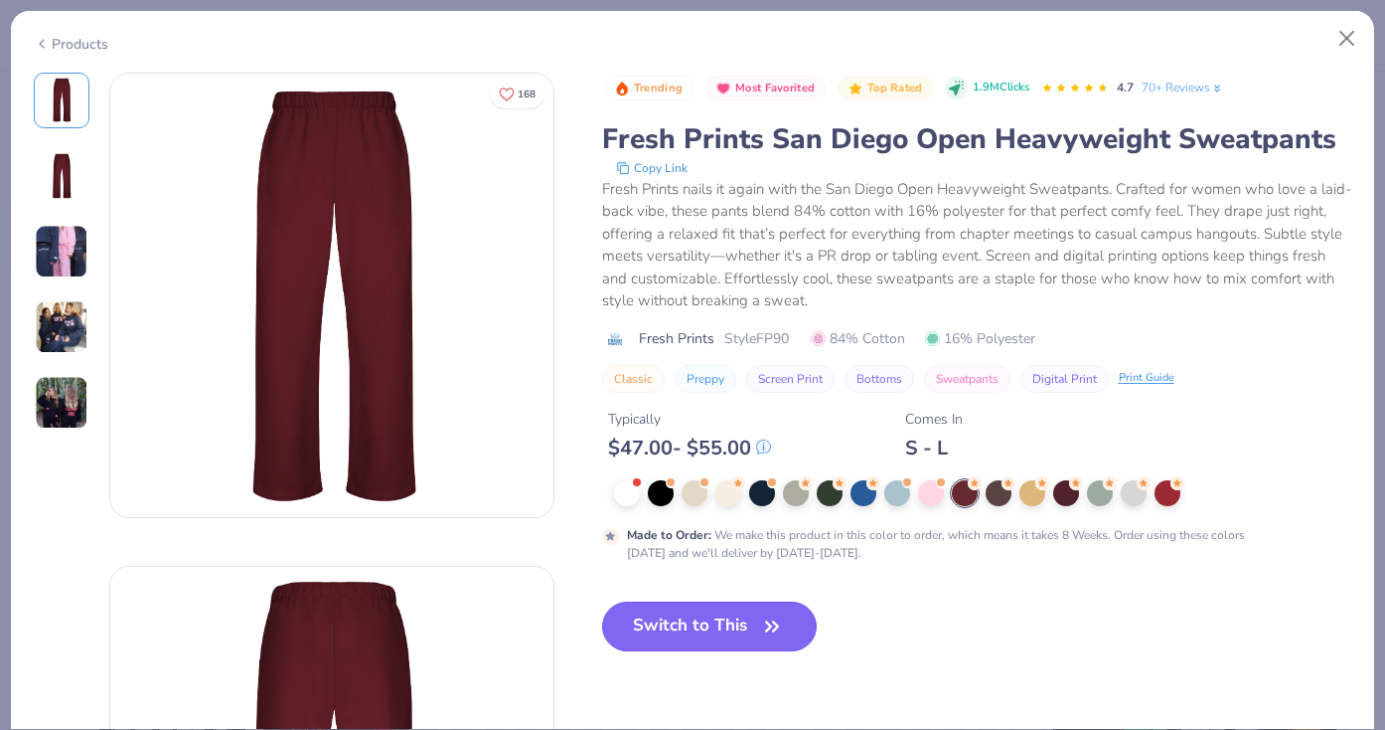
click at [741, 620] on button "Switch to This" at bounding box center [710, 626] width 216 height 50
type input "50"
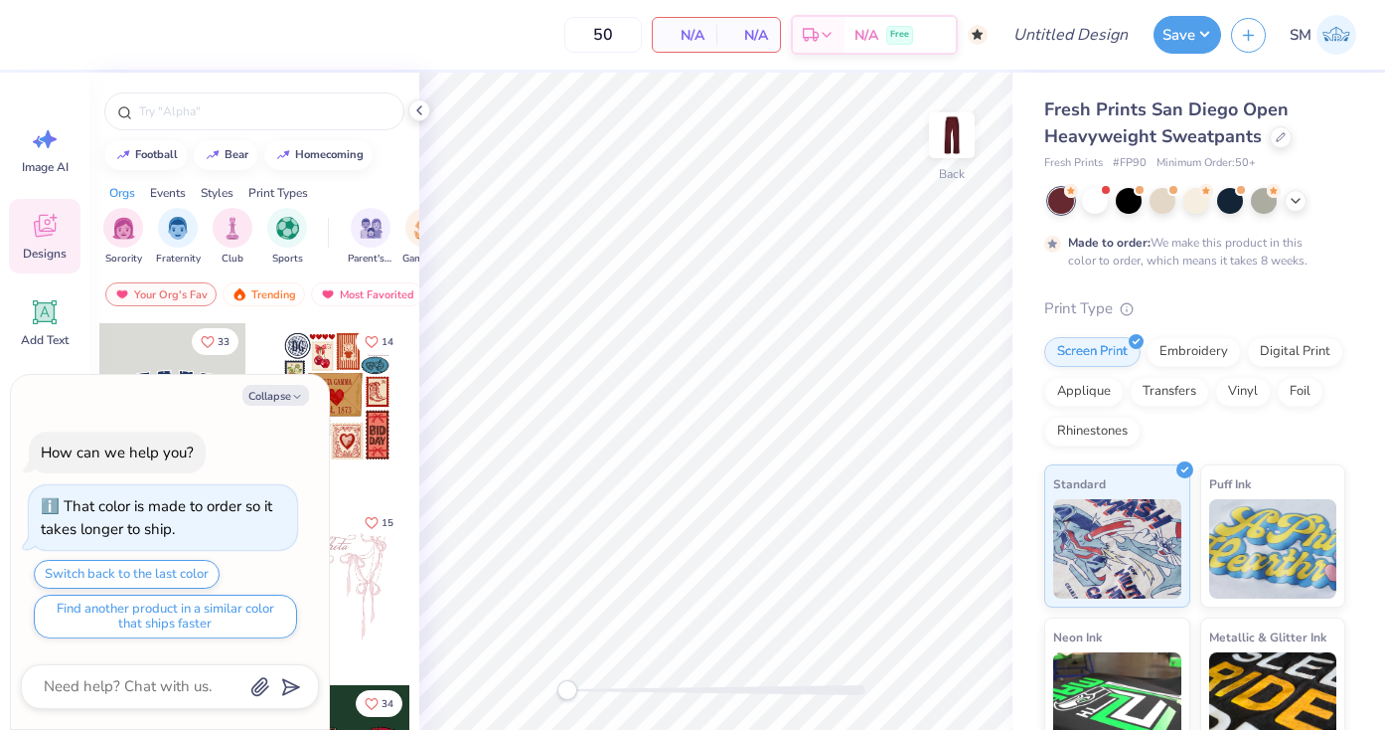
type textarea "x"
click at [989, 33] on div "50 N/A Per Item N/A Total Est. Delivery N/A Free Design Title Save SM" at bounding box center [692, 35] width 1385 height 70
click at [607, 33] on input "50" at bounding box center [604, 35] width 78 height 36
drag, startPoint x: 629, startPoint y: 40, endPoint x: 554, endPoint y: 39, distance: 75.5
click at [554, 40] on div "50 N/A Per Item N/A Total Est. Delivery N/A Free" at bounding box center [509, 35] width 958 height 70
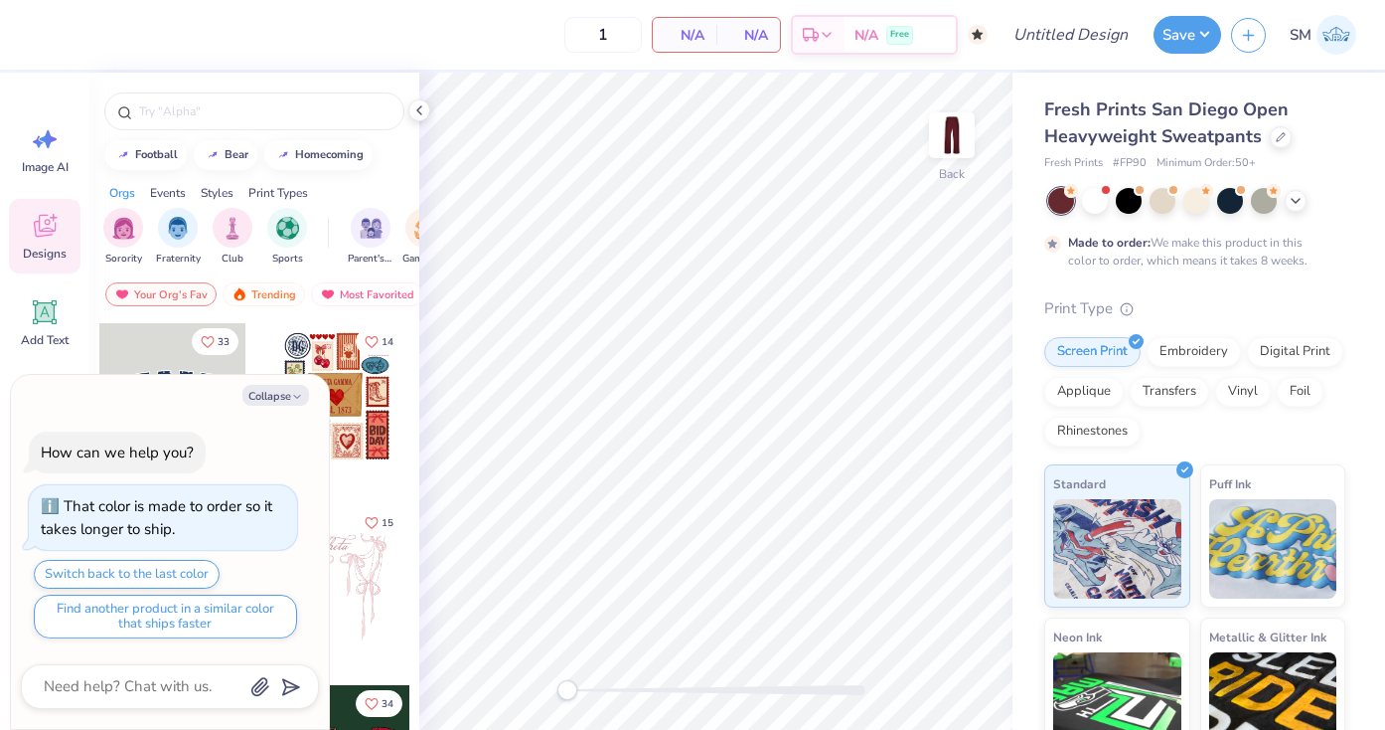
type input "12"
type textarea "x"
type input "50"
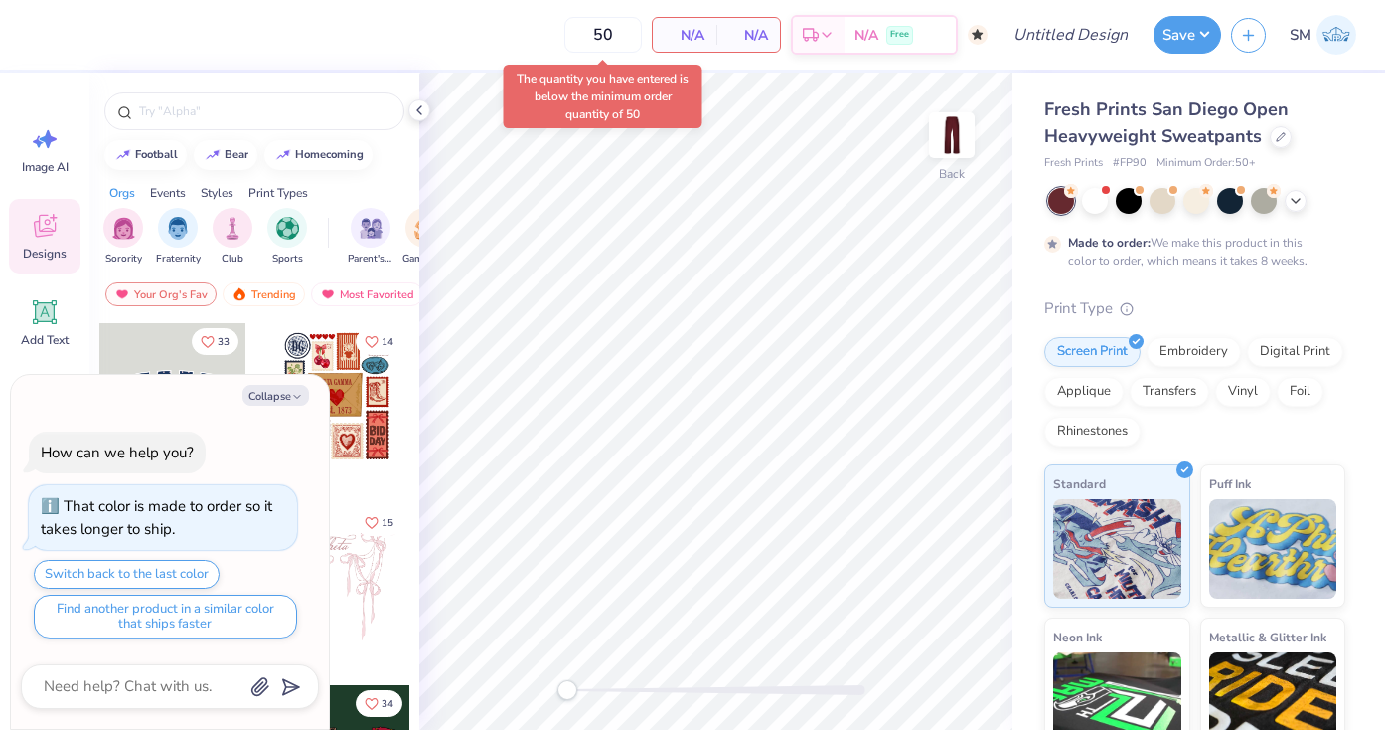
type textarea "x"
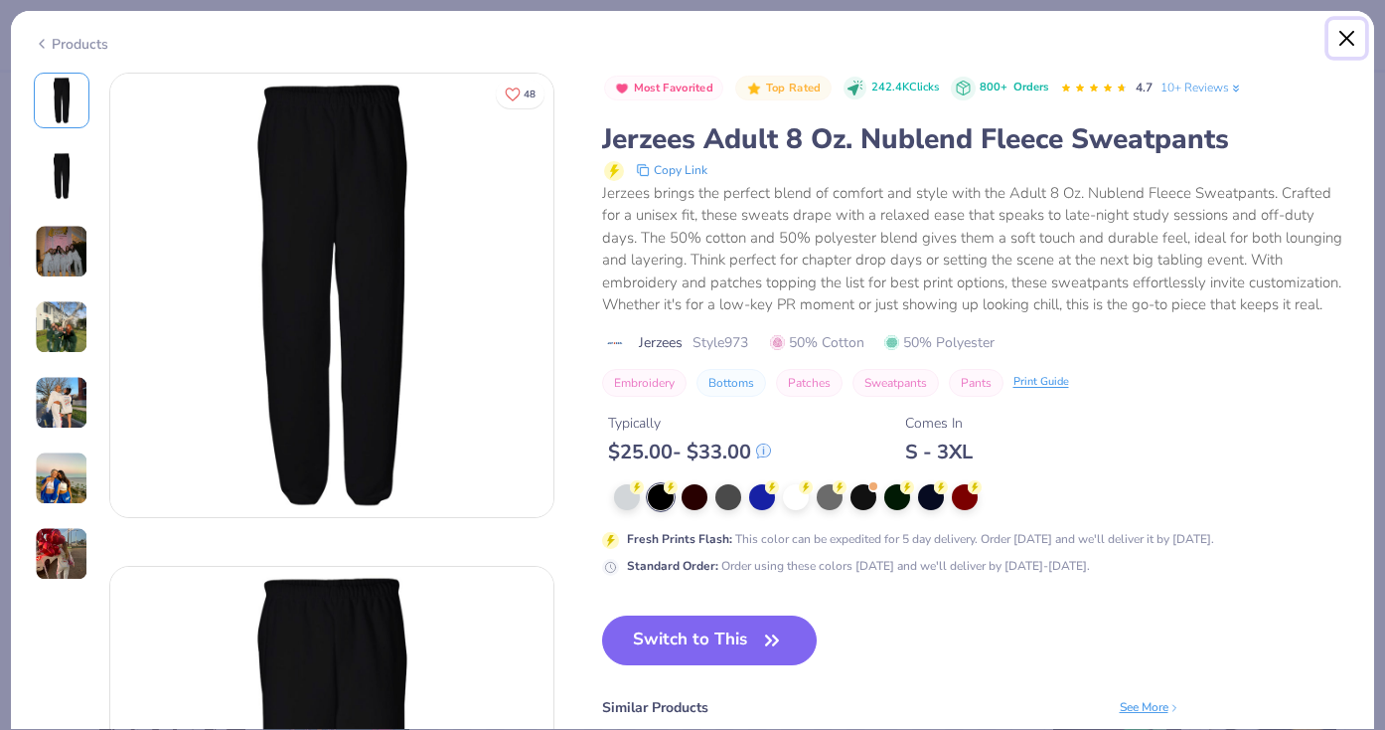
click at [1351, 39] on button "Close" at bounding box center [1348, 39] width 38 height 38
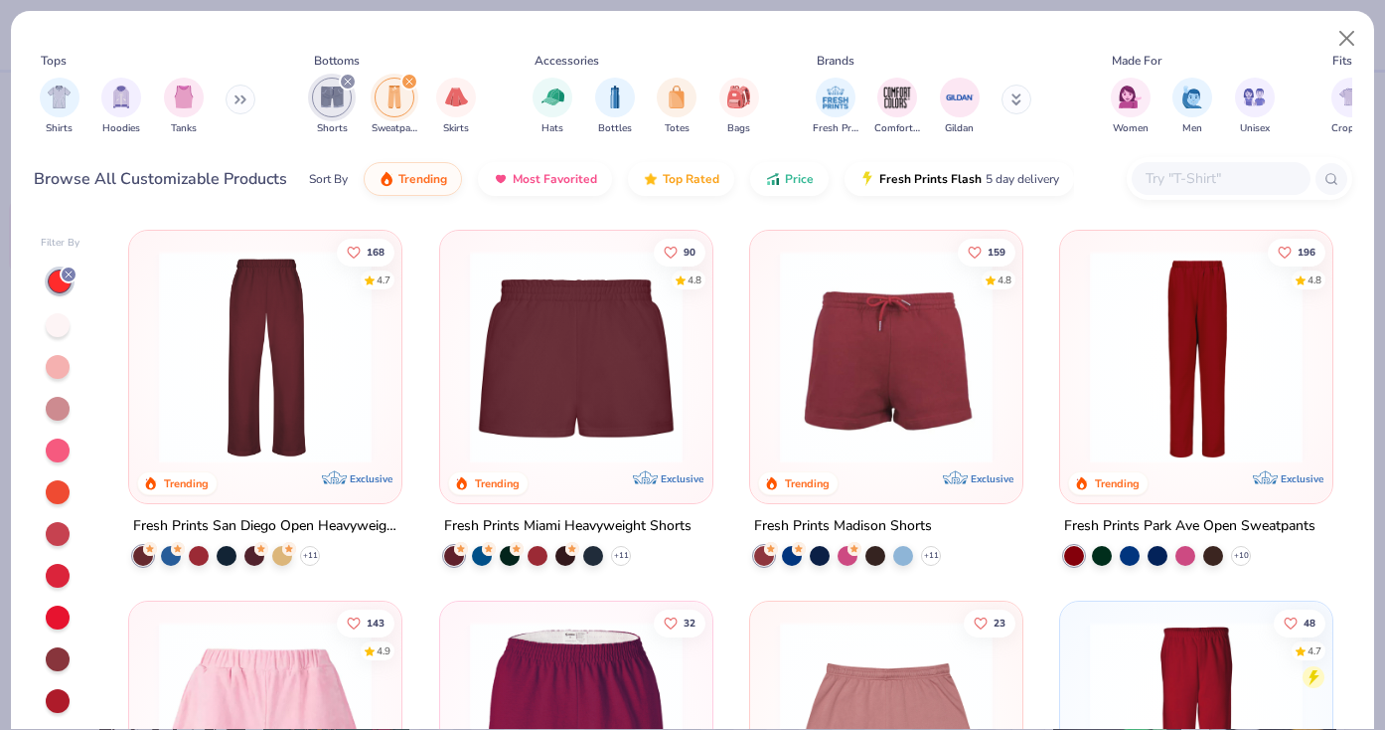
click at [924, 406] on img at bounding box center [886, 356] width 233 height 213
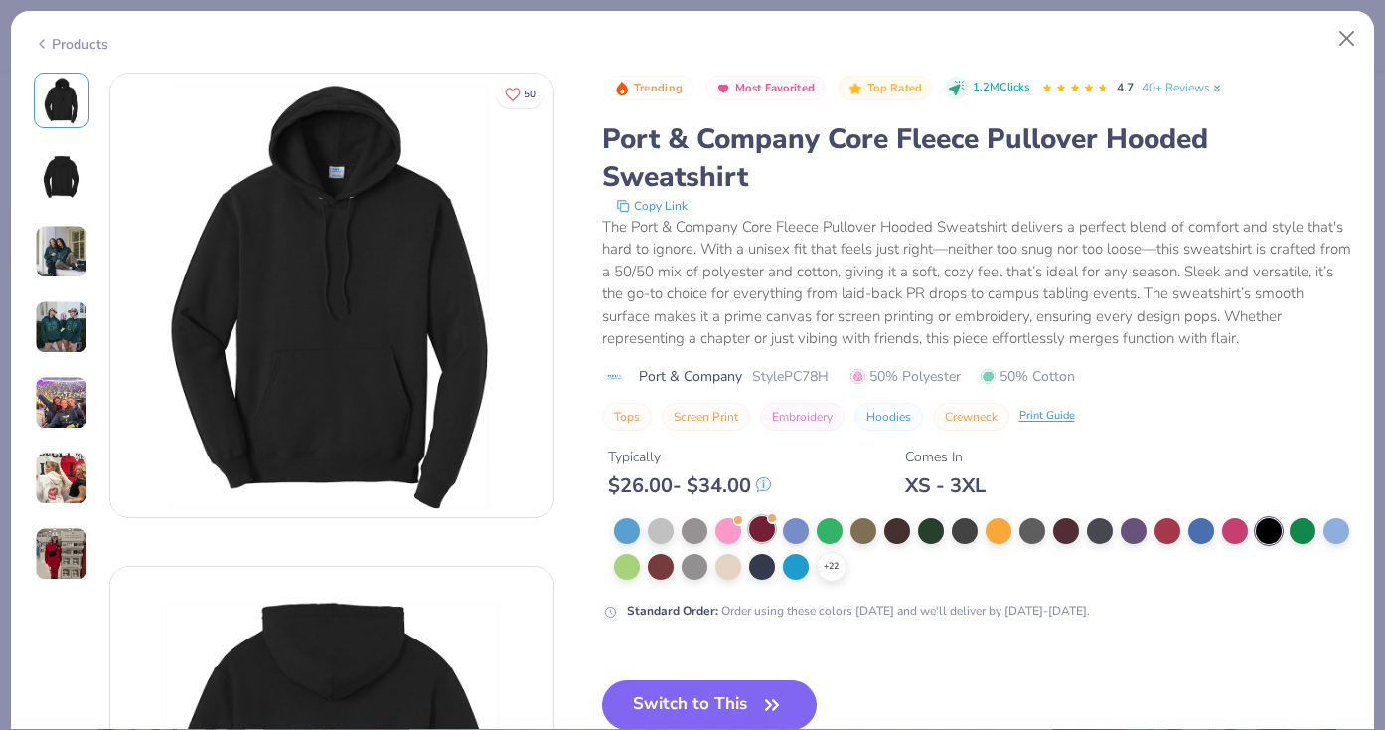
click at [758, 527] on div at bounding box center [762, 529] width 26 height 26
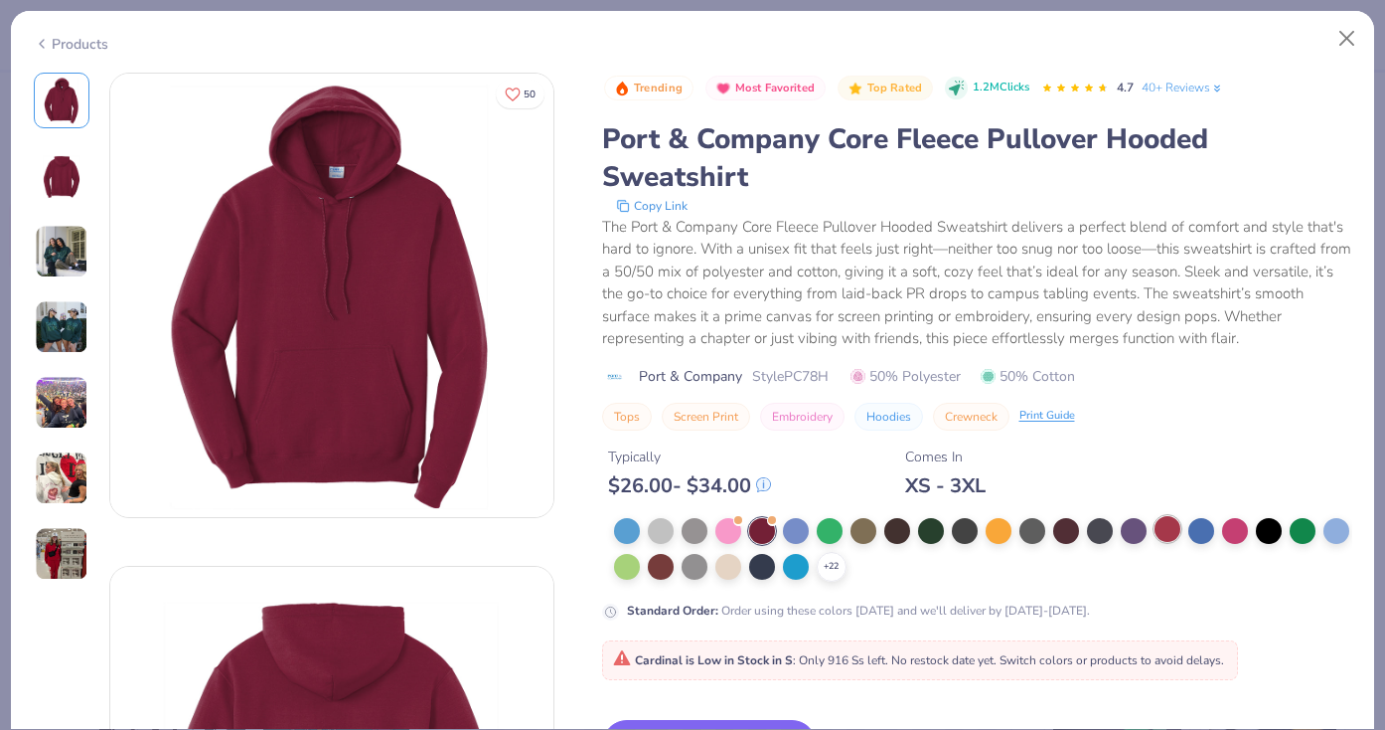
click at [1165, 523] on div at bounding box center [1168, 529] width 26 height 26
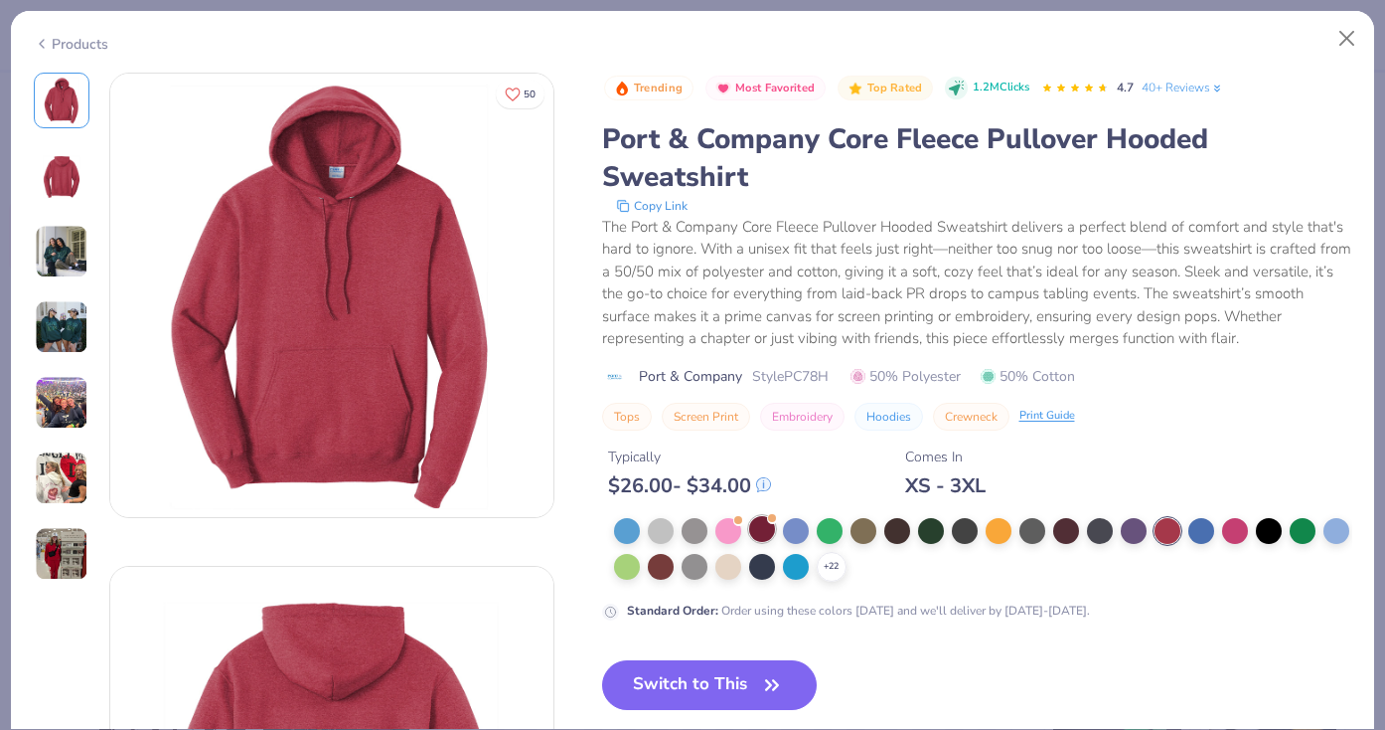
click at [756, 534] on div at bounding box center [762, 529] width 26 height 26
